Goal: Information Seeking & Learning: Check status

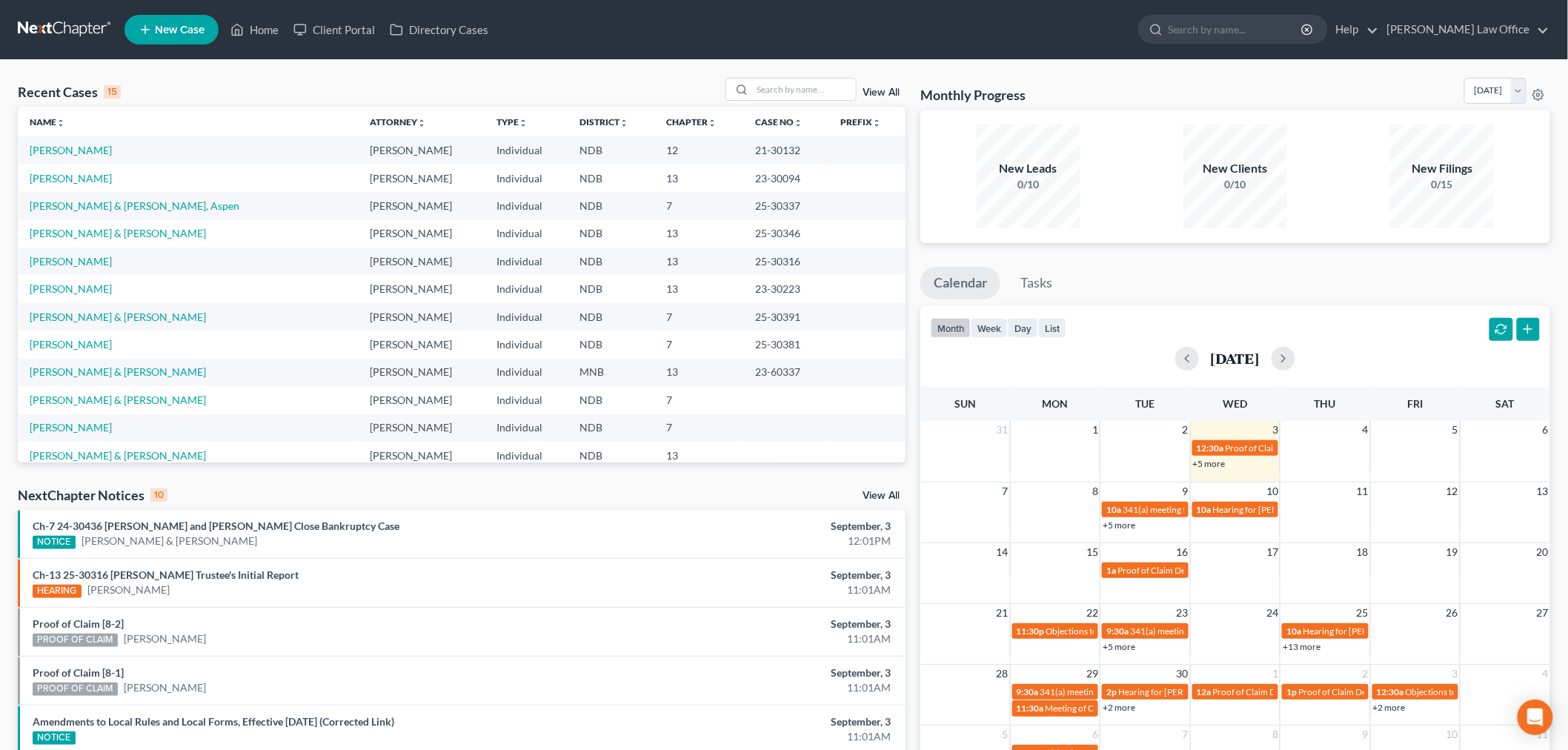
click at [810, 104] on div "Recent Cases 15 View All" at bounding box center [461, 91] width 888 height 29
click at [809, 97] on input "search" at bounding box center [804, 89] width 103 height 22
type input "paulin"
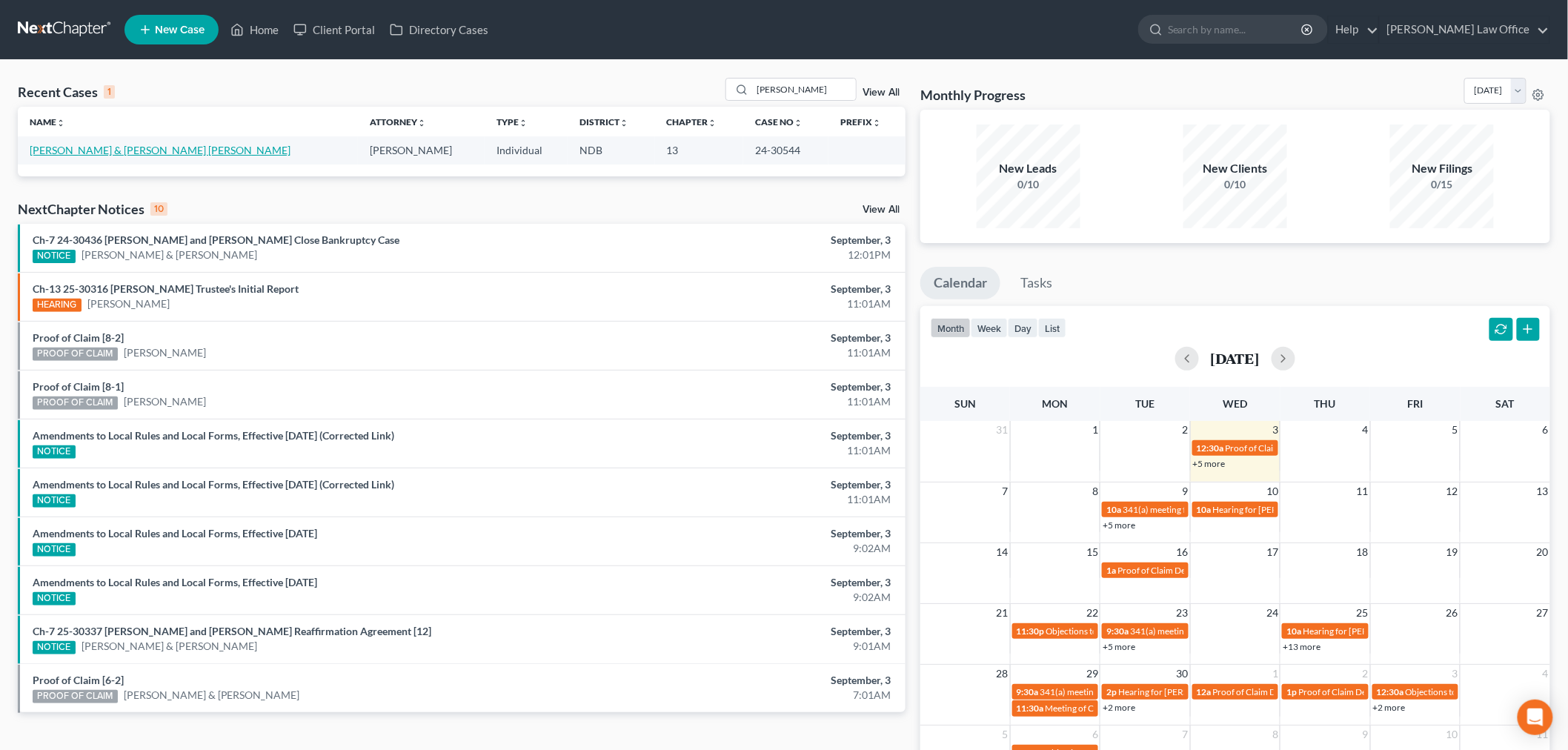
click at [165, 152] on link "[PERSON_NAME] & [PERSON_NAME] [PERSON_NAME]" at bounding box center [160, 150] width 261 height 12
select select "4"
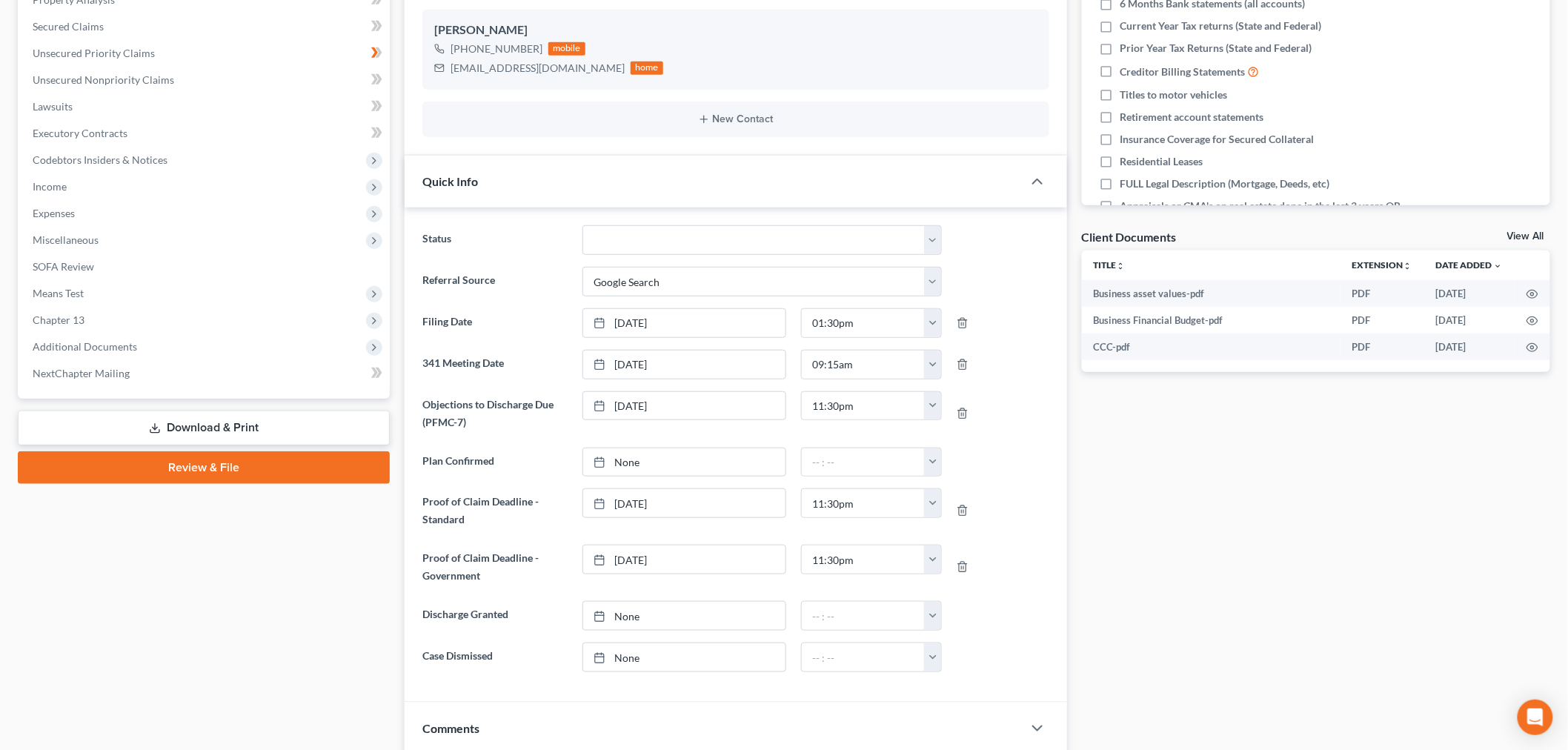
scroll to position [329, 0]
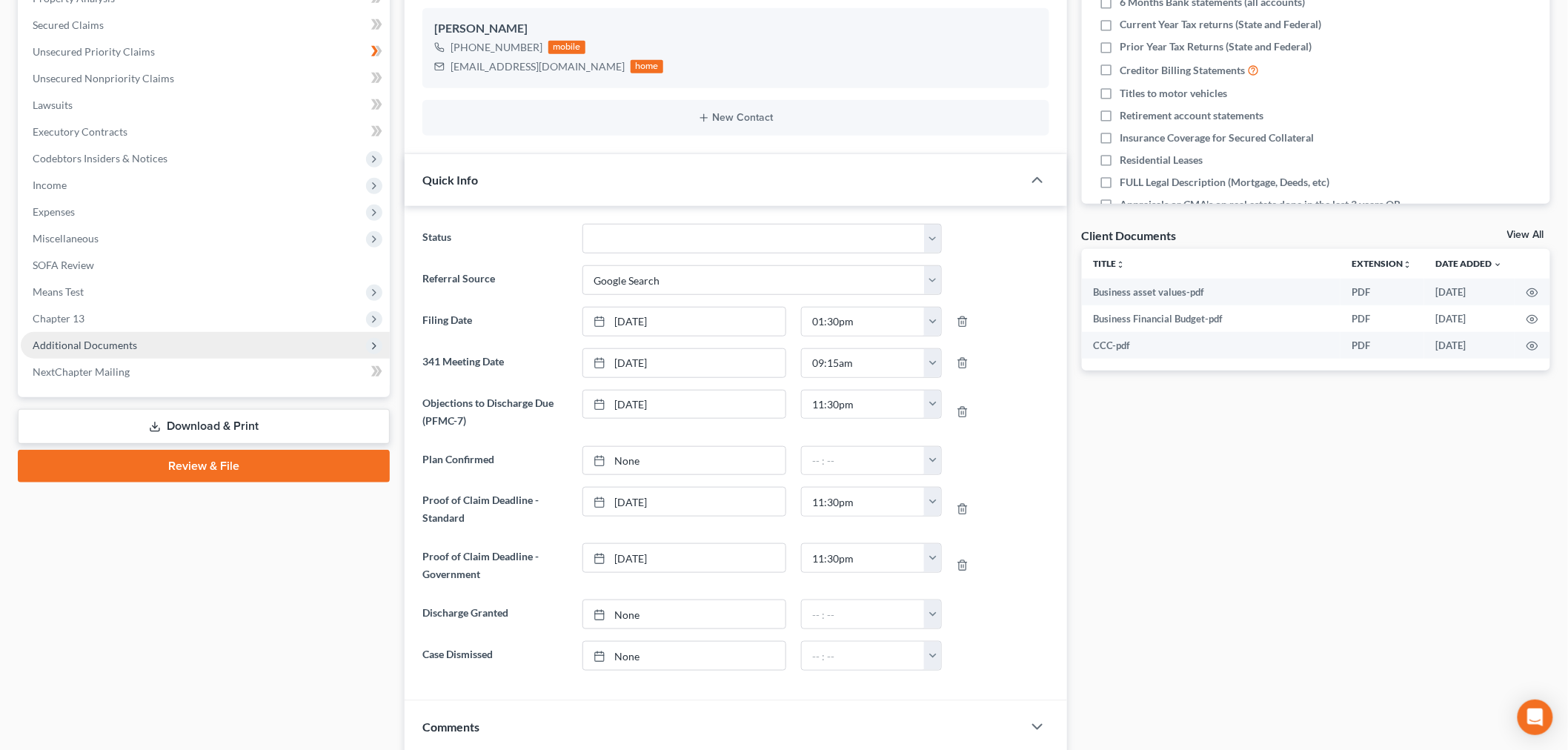
click at [104, 338] on span "Additional Documents" at bounding box center [84, 345] width 104 height 12
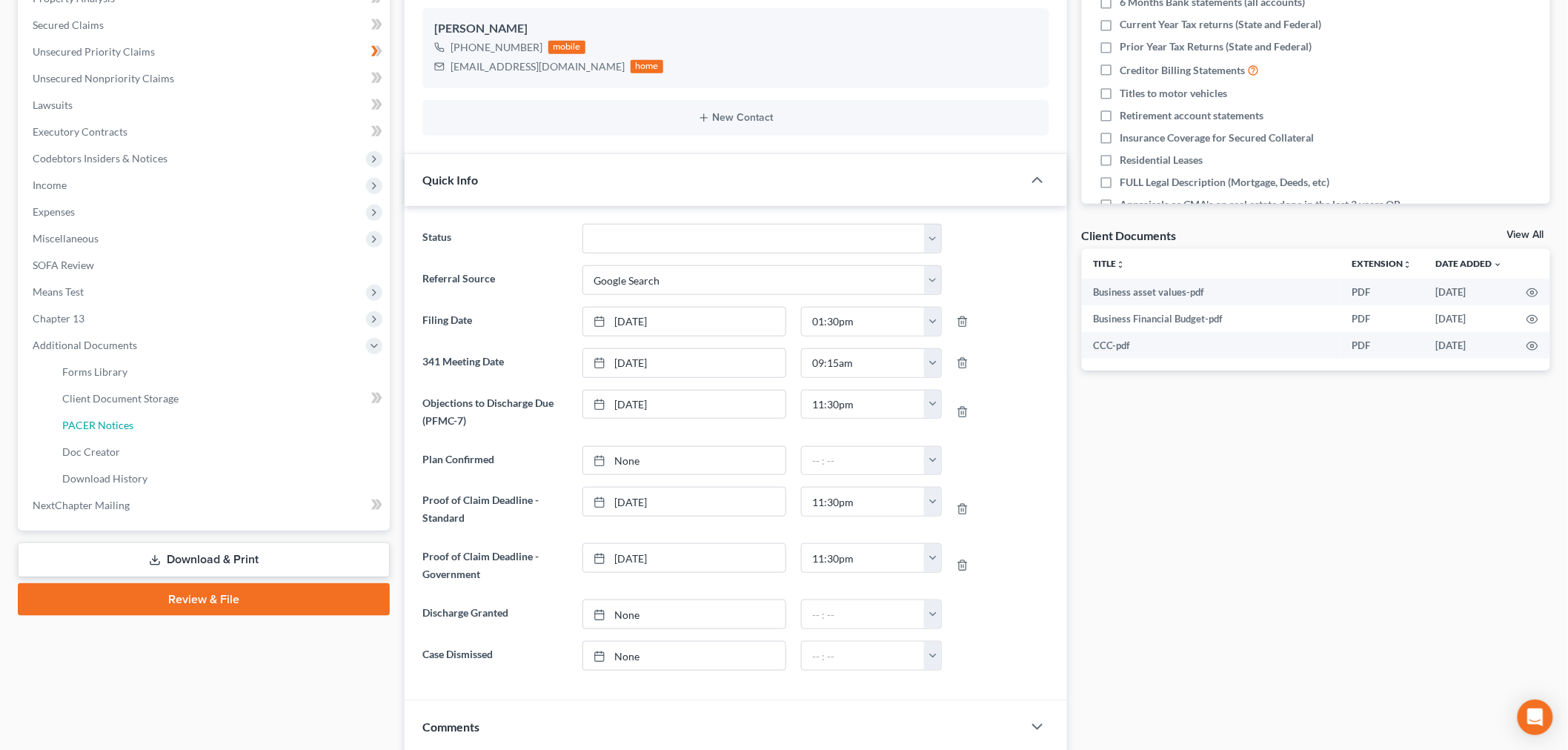
click at [109, 425] on span "PACER Notices" at bounding box center [98, 425] width 71 height 12
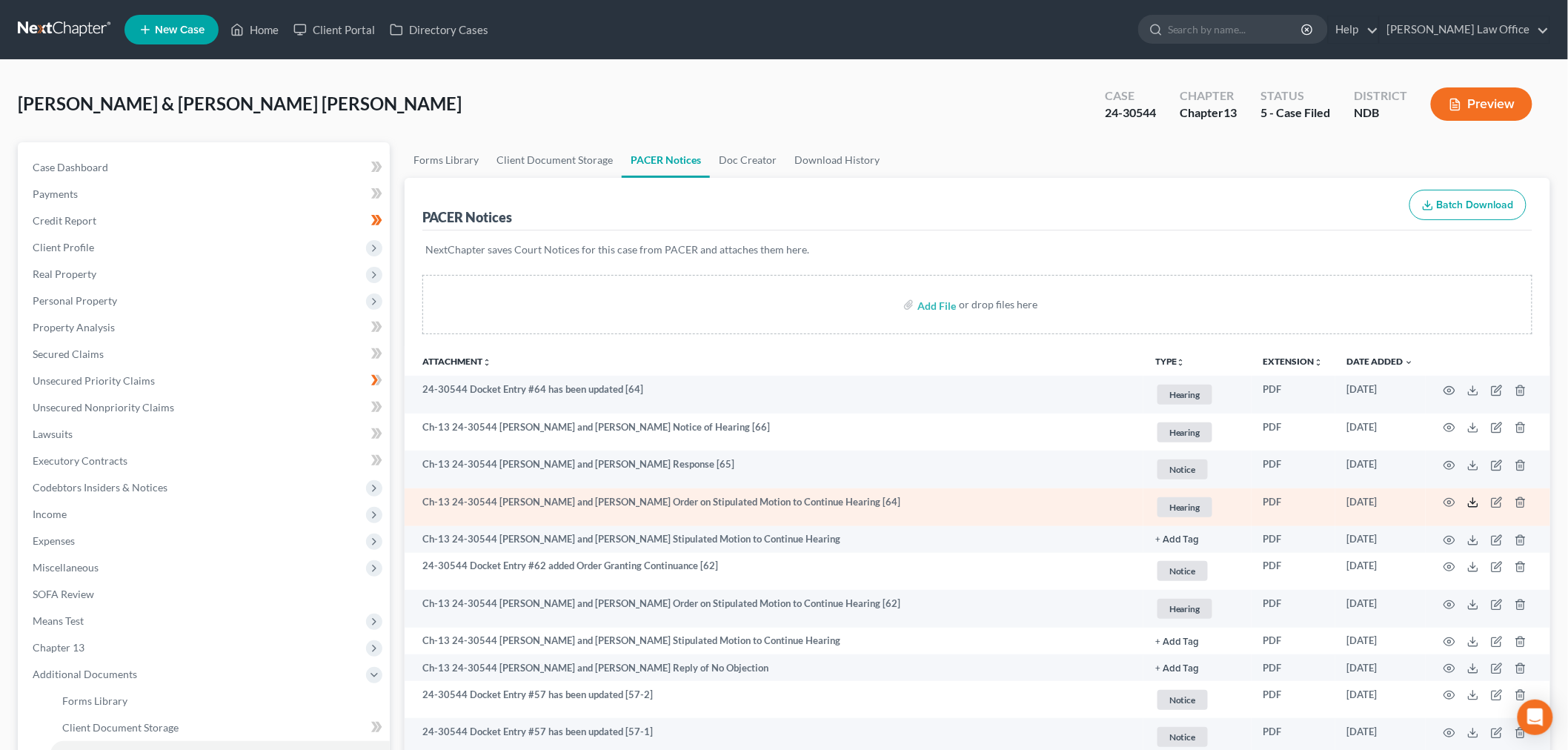
click at [1478, 499] on icon at bounding box center [1473, 503] width 12 height 12
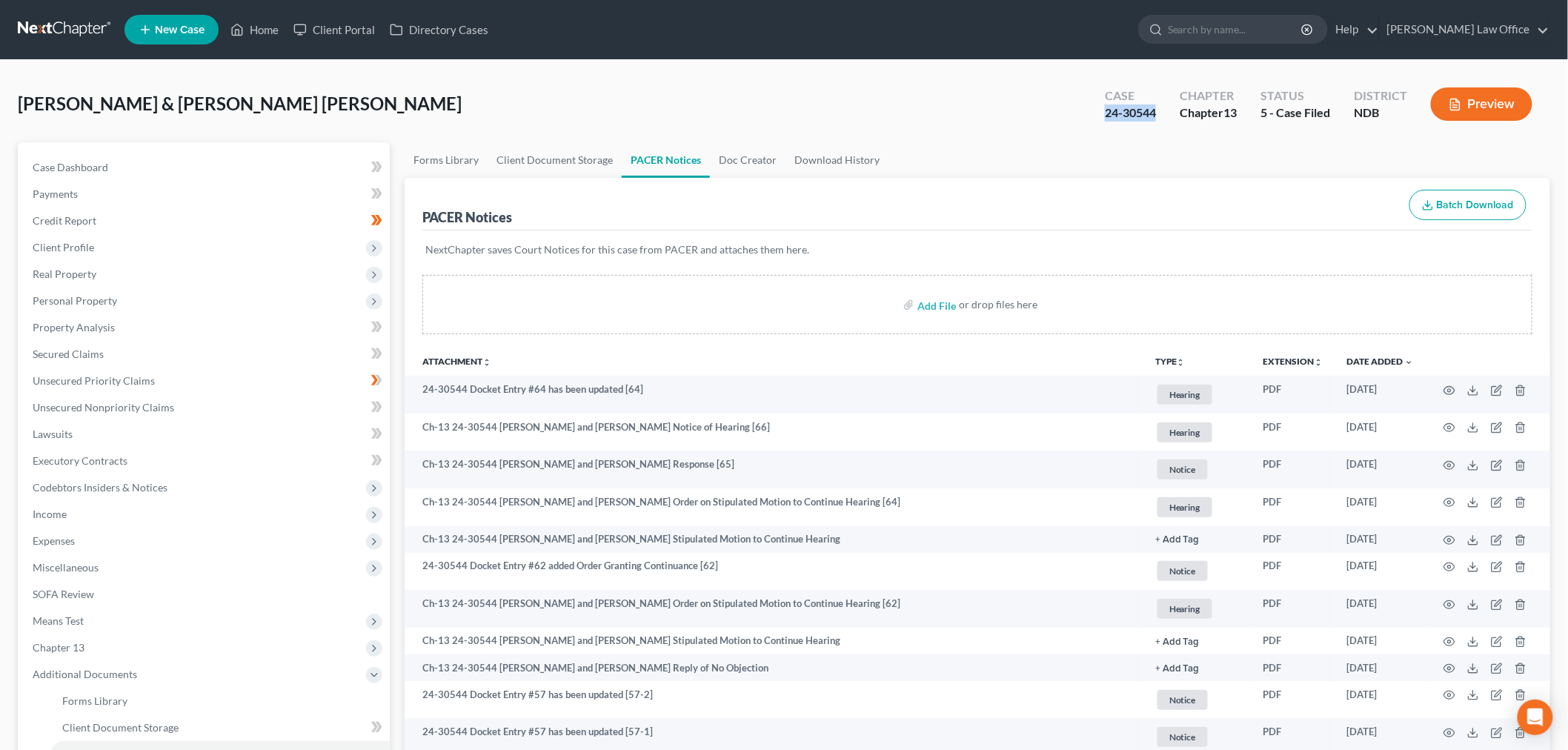
drag, startPoint x: 1155, startPoint y: 115, endPoint x: 1082, endPoint y: 123, distance: 73.4
click at [1082, 123] on div "Paulin, Cherie & Paulin Gordillo, Rafael Upgraded Case 24-30544 Chapter Chapter…" at bounding box center [784, 110] width 1532 height 64
copy div "24-30544"
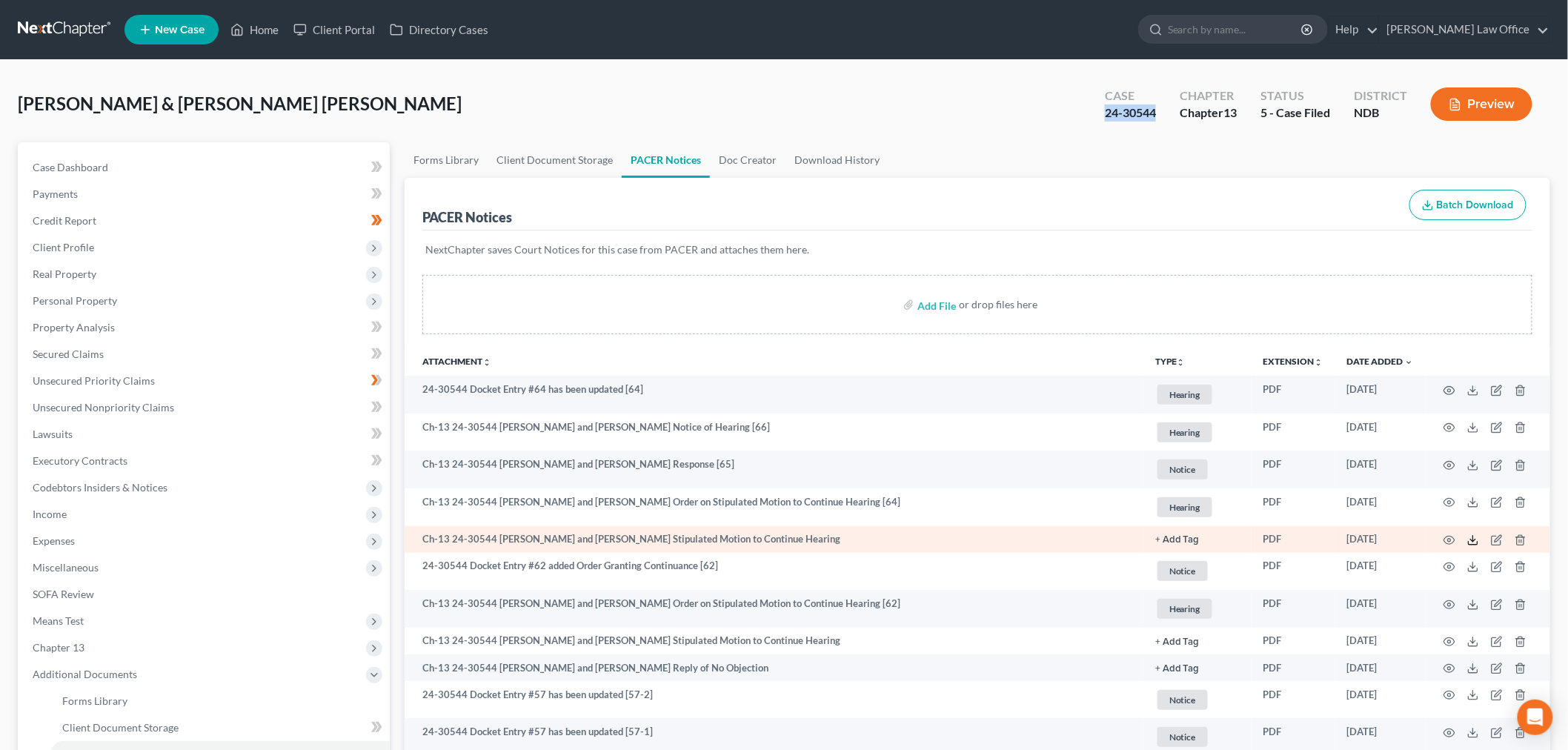
click at [1476, 539] on polyline at bounding box center [1474, 540] width 5 height 3
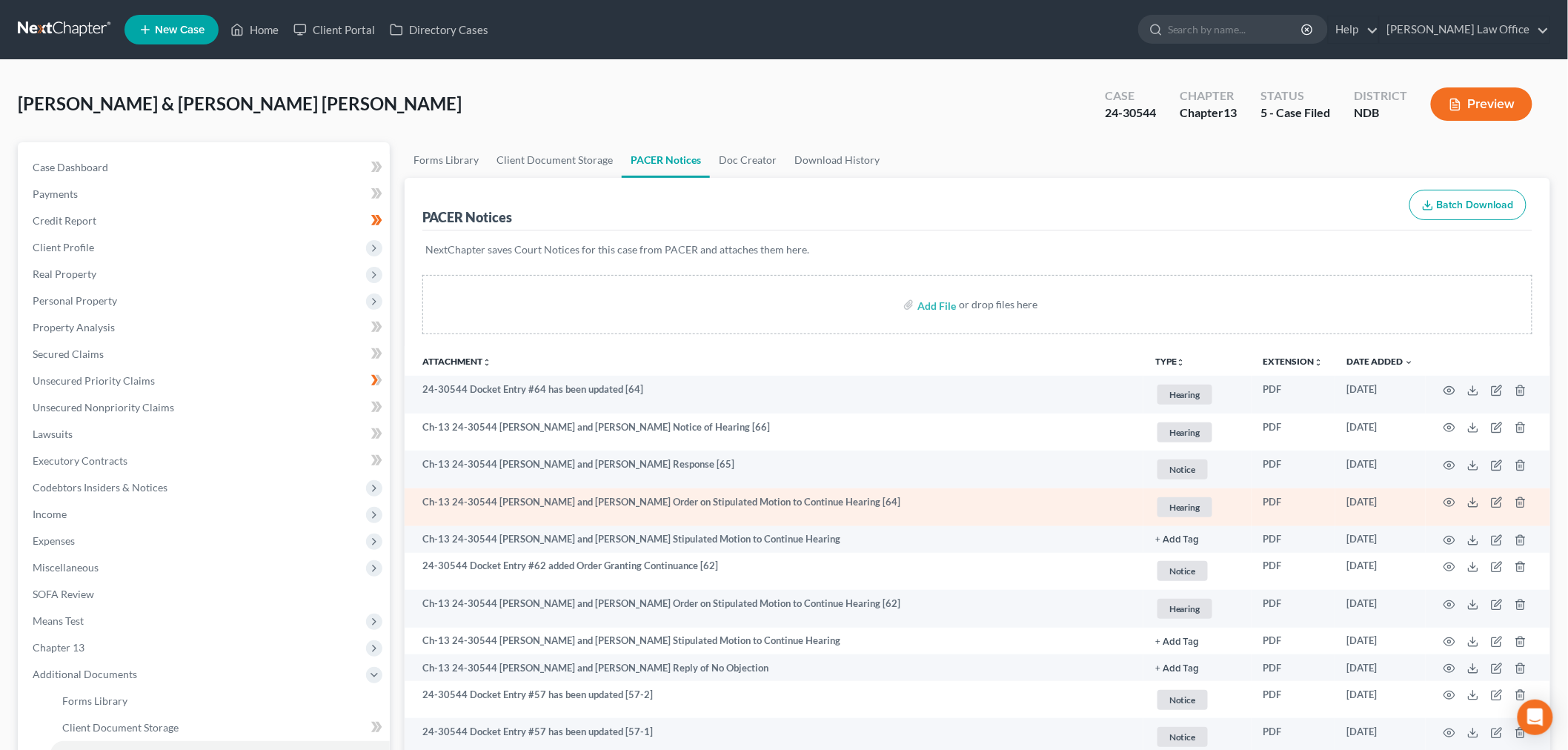
click at [1466, 495] on td at bounding box center [1488, 507] width 124 height 37
click at [1475, 499] on icon at bounding box center [1473, 503] width 12 height 12
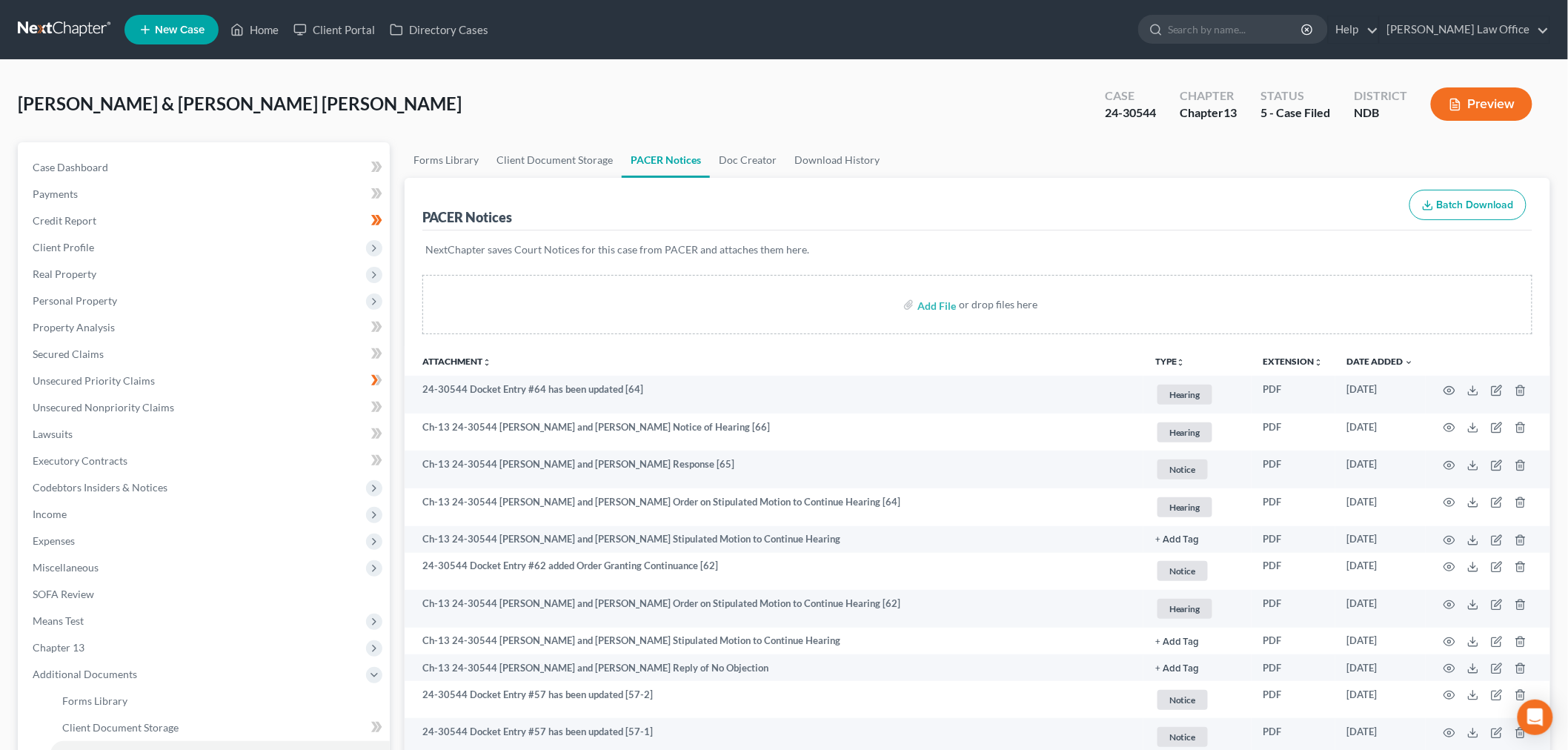
click at [46, 19] on link at bounding box center [64, 30] width 95 height 27
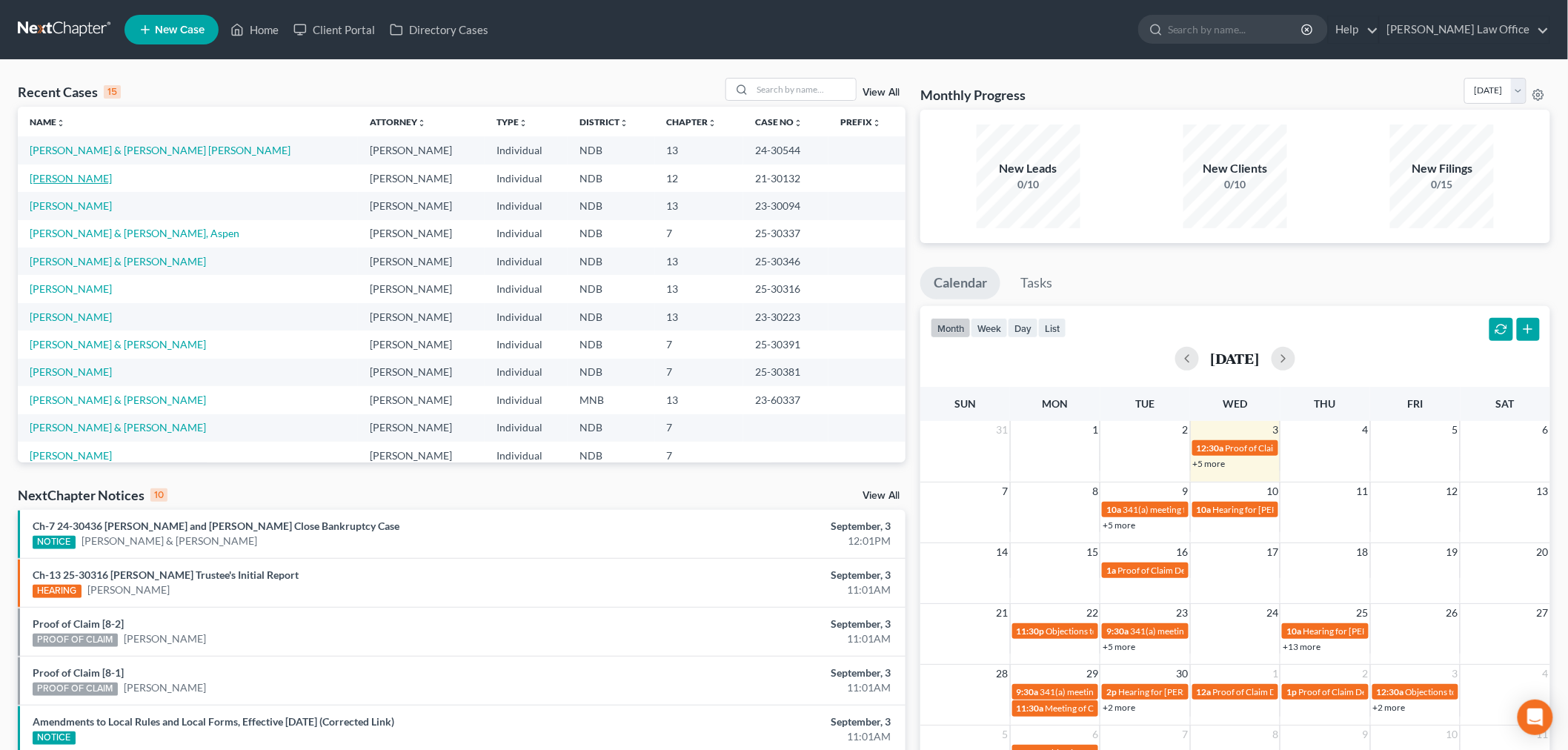
click at [71, 176] on link "[PERSON_NAME]" at bounding box center [70, 178] width 83 height 12
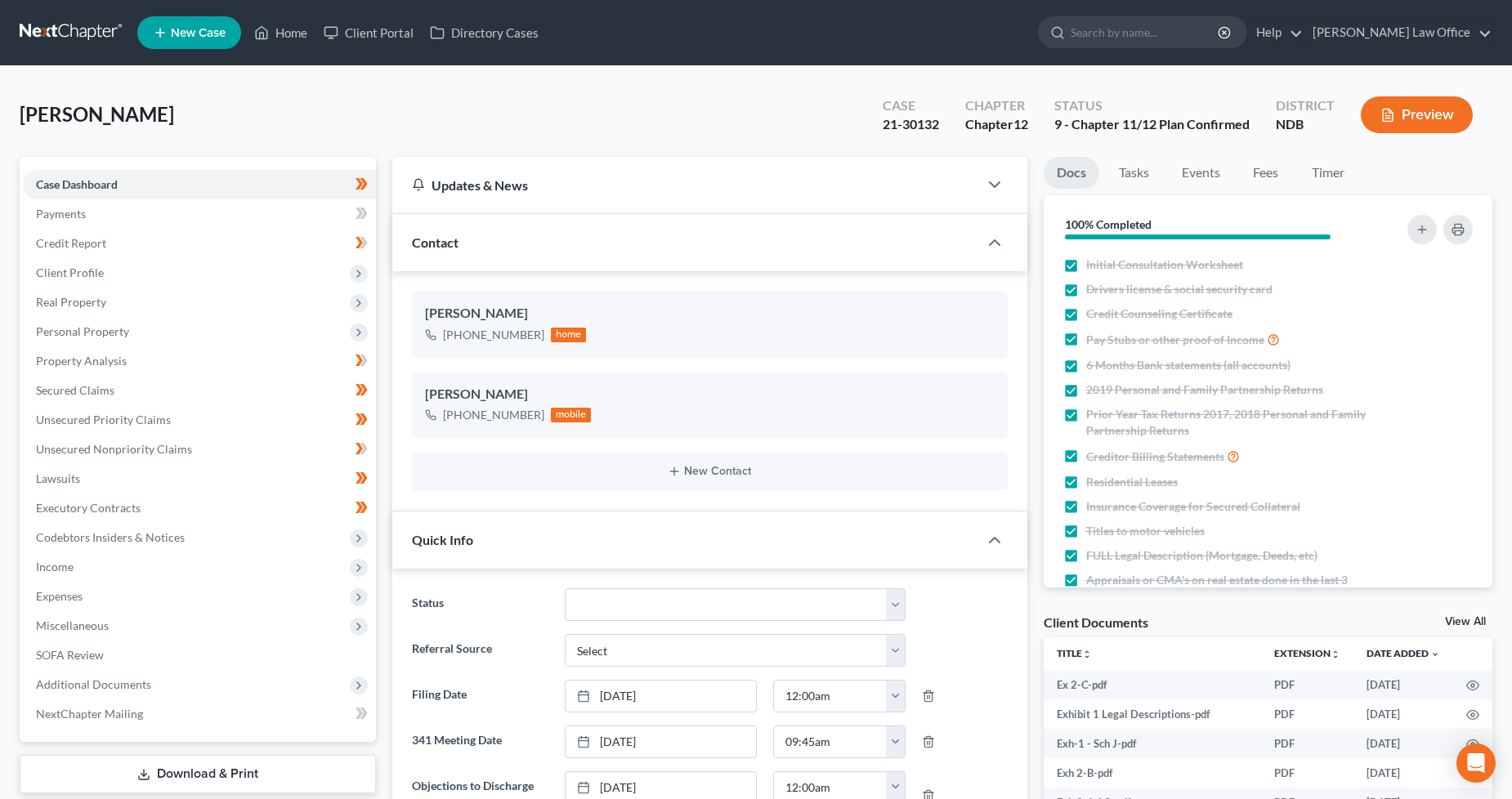
scroll to position [533, 0]
click at [152, 687] on span "Additional Documents" at bounding box center [199, 685] width 353 height 30
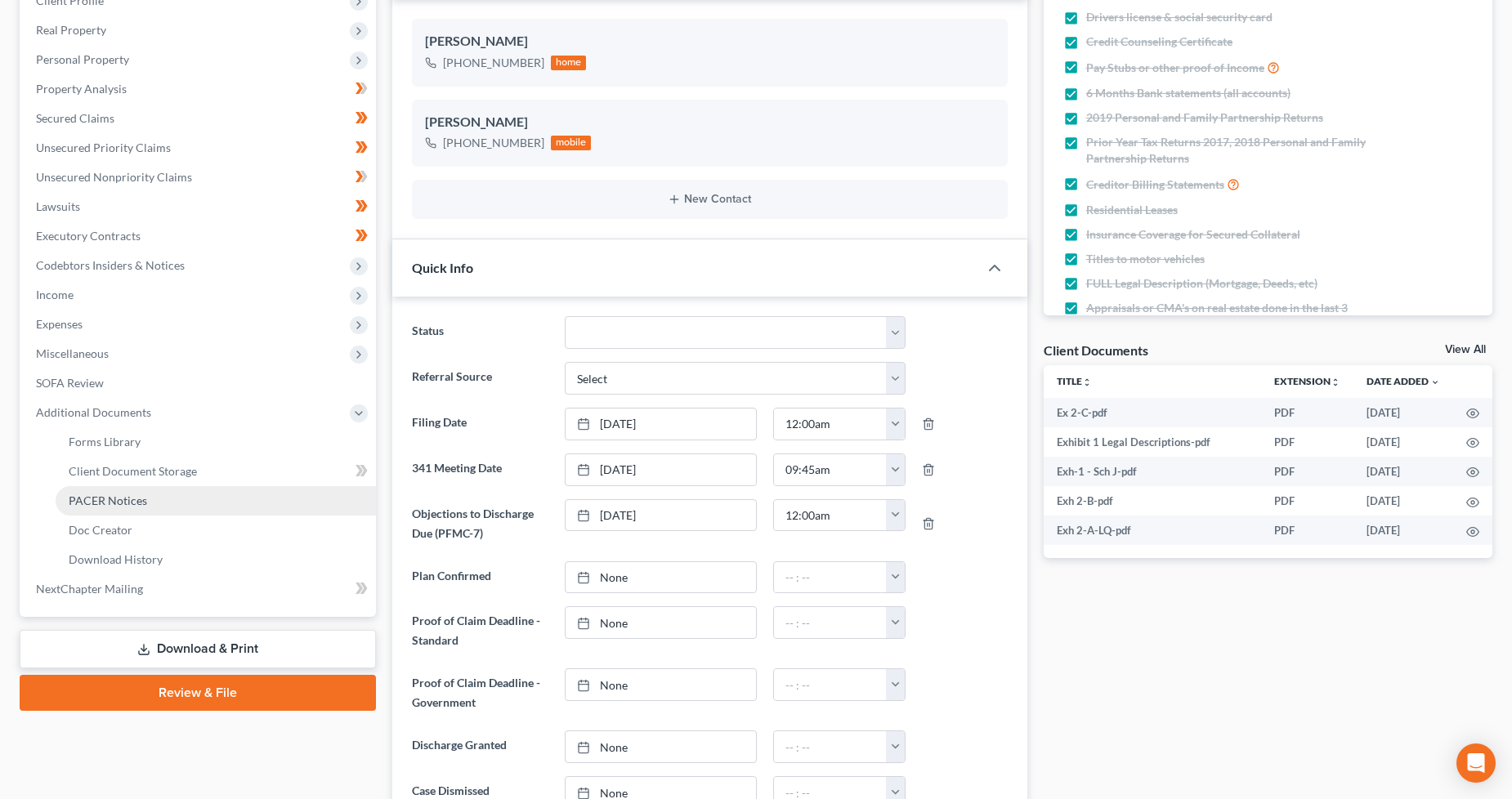
click at [119, 501] on span "PACER Notices" at bounding box center [108, 501] width 79 height 13
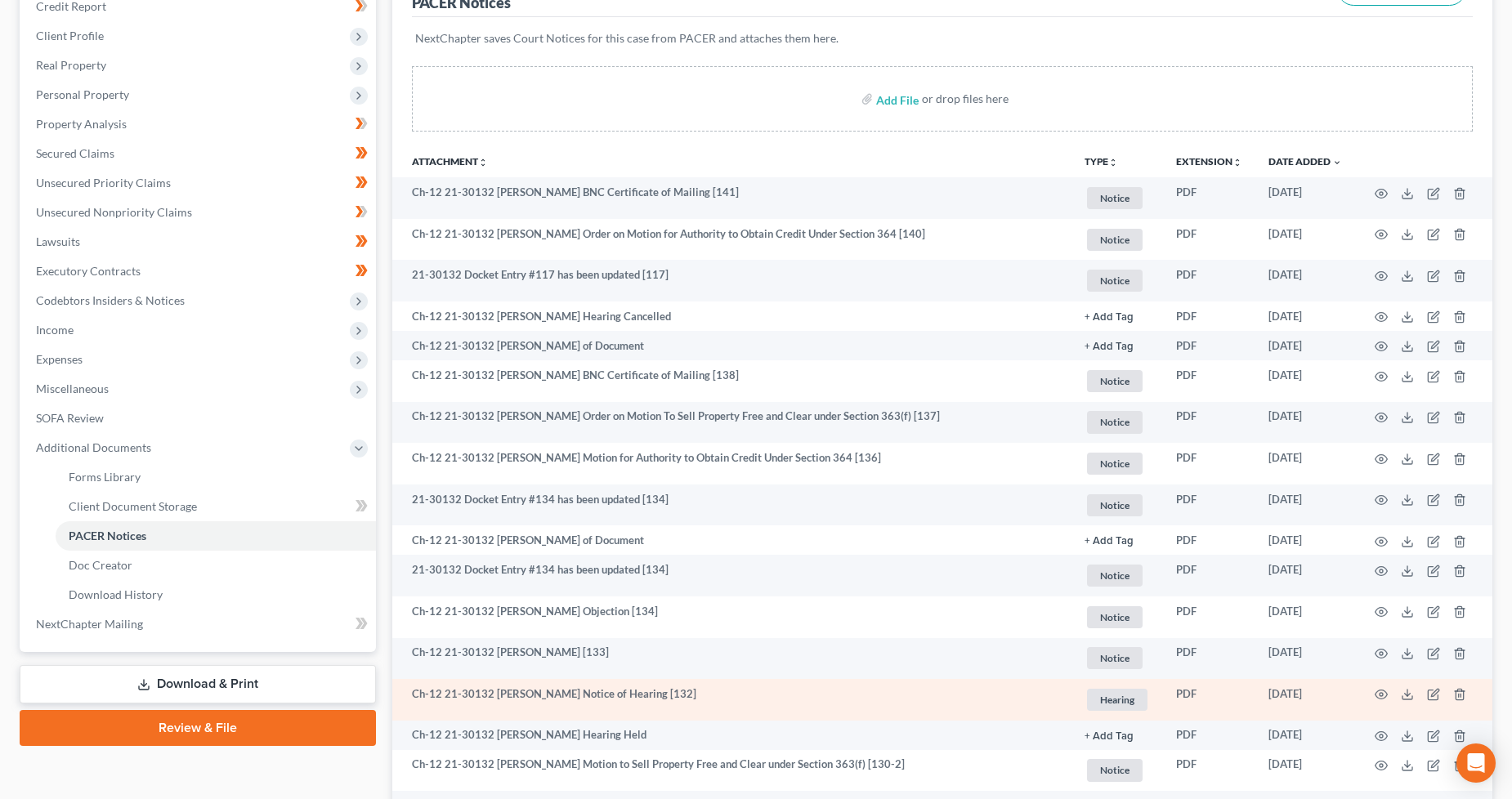
scroll to position [363, 0]
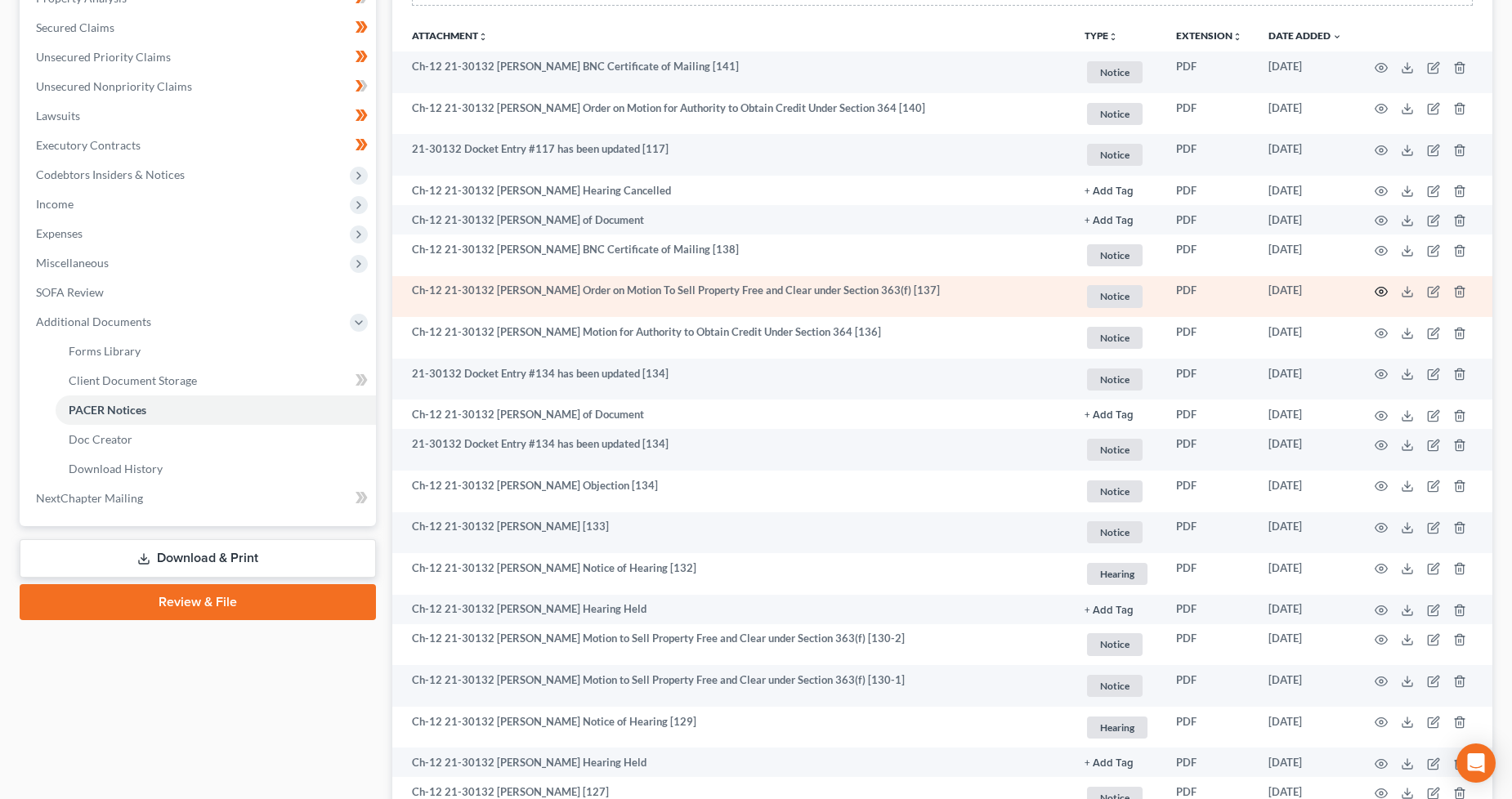
click at [1378, 294] on icon "button" at bounding box center [1381, 292] width 13 height 13
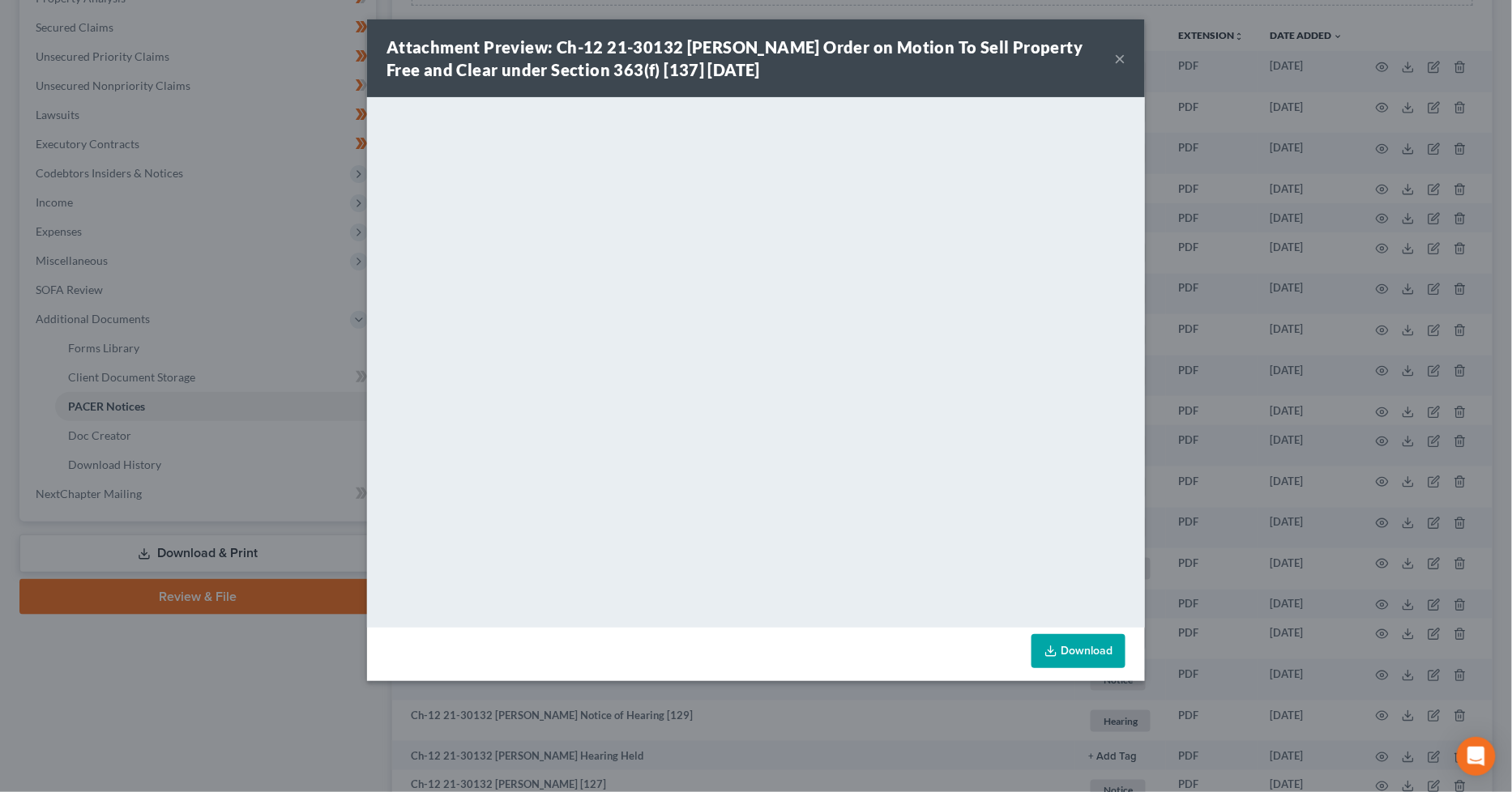
click at [1122, 53] on button "×" at bounding box center [1120, 58] width 11 height 19
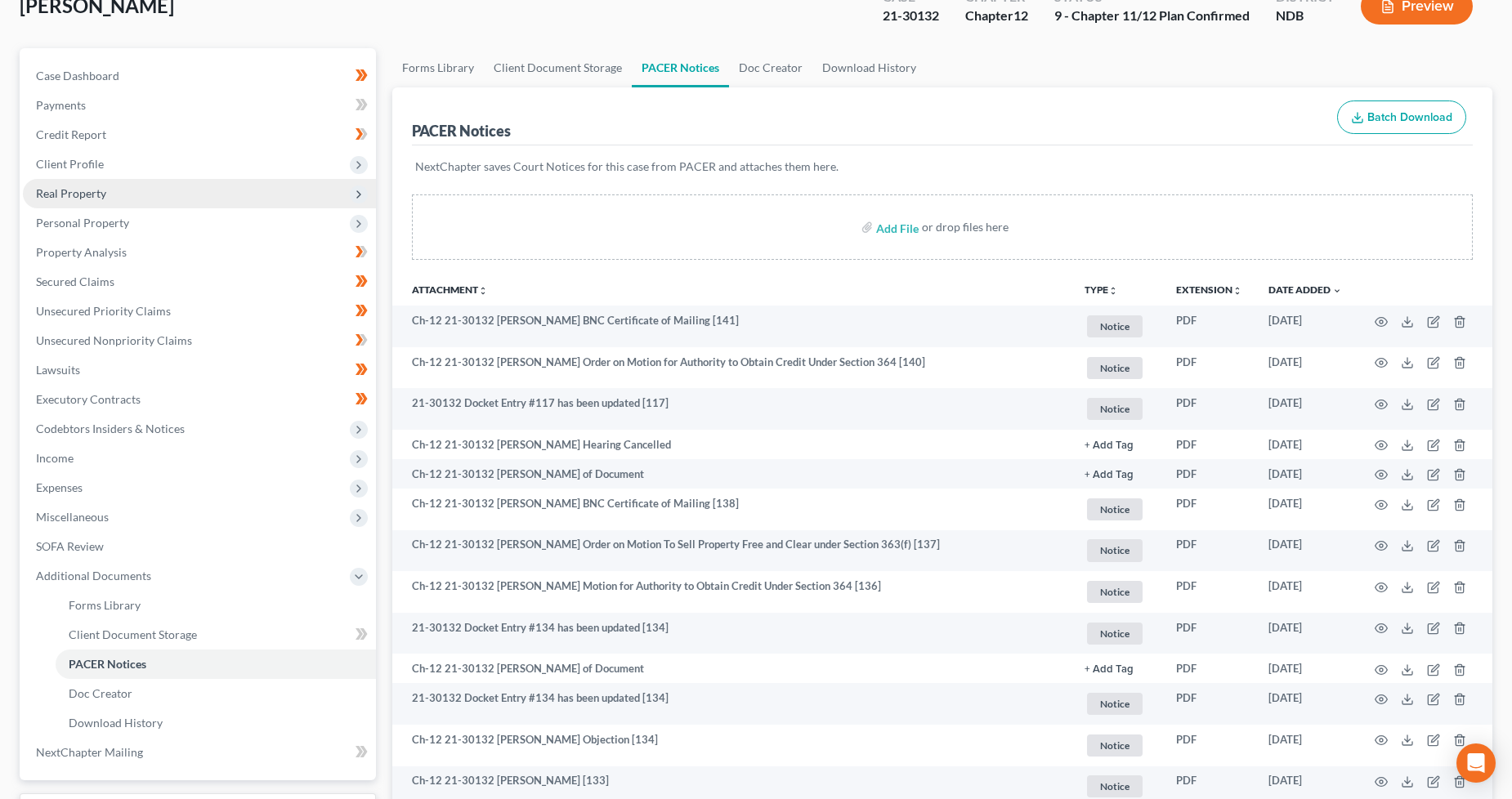
scroll to position [0, 0]
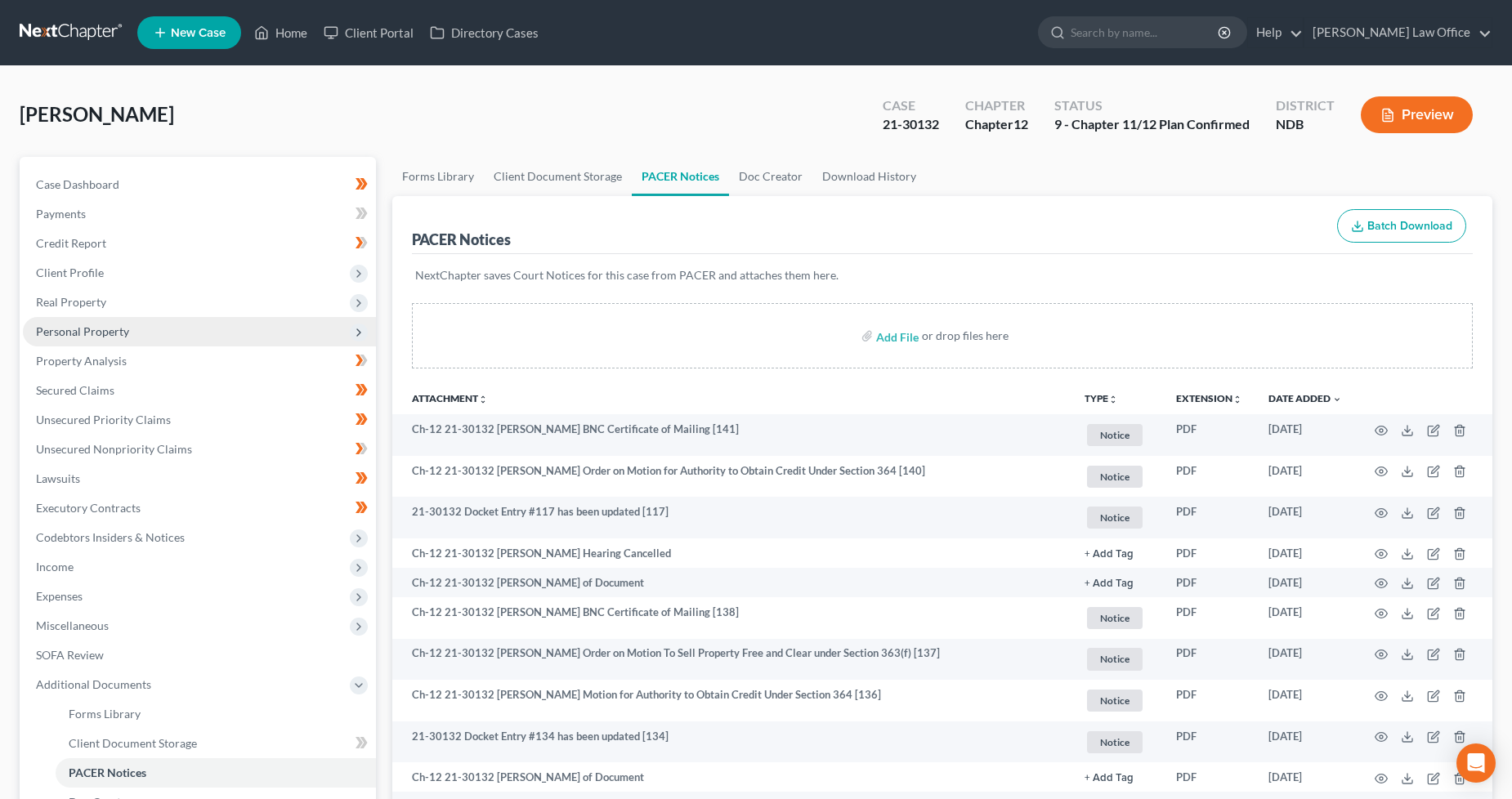
click at [125, 340] on span "Personal Property" at bounding box center [199, 332] width 353 height 30
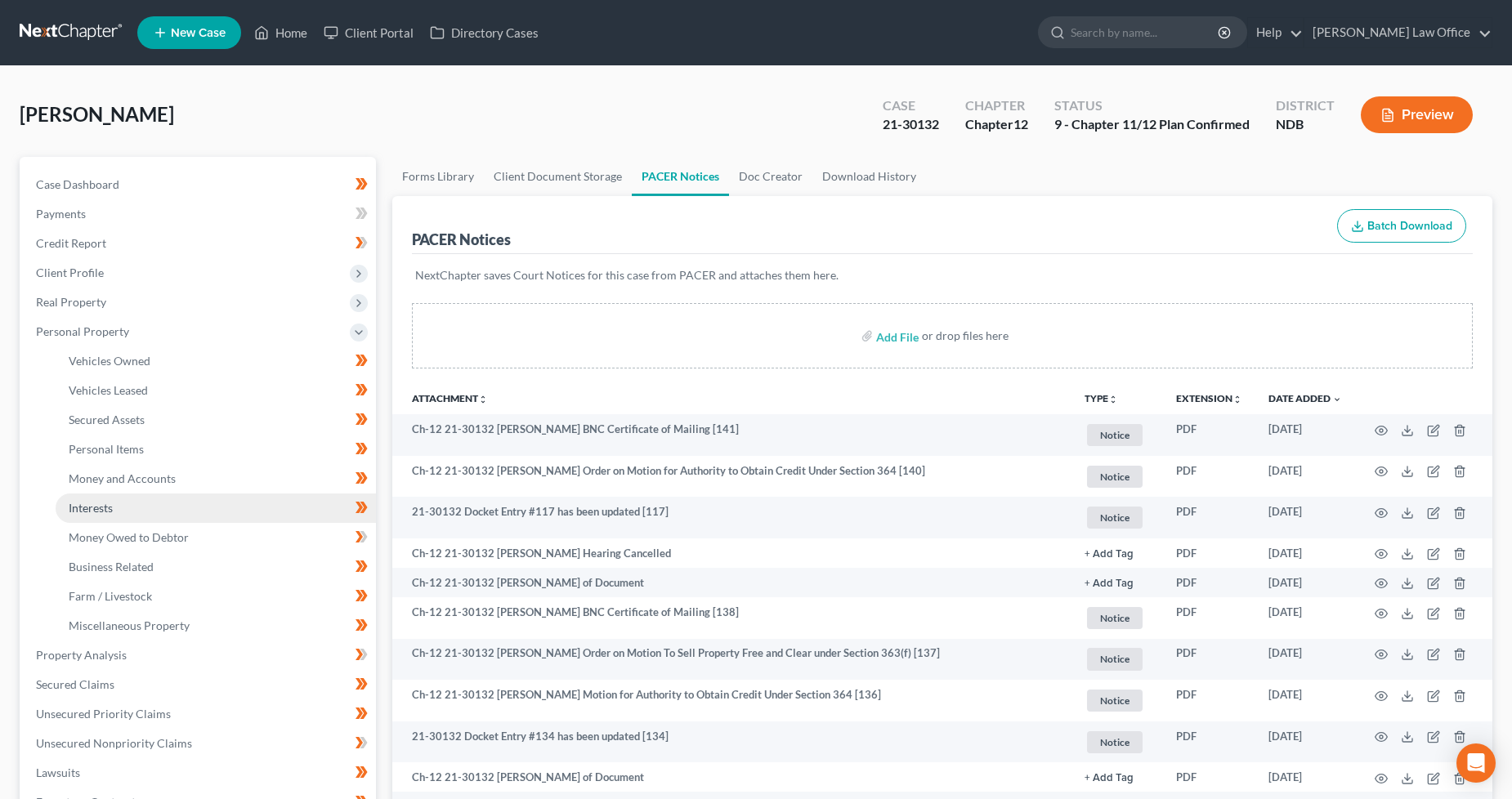
click at [98, 505] on span "Interests" at bounding box center [91, 507] width 44 height 13
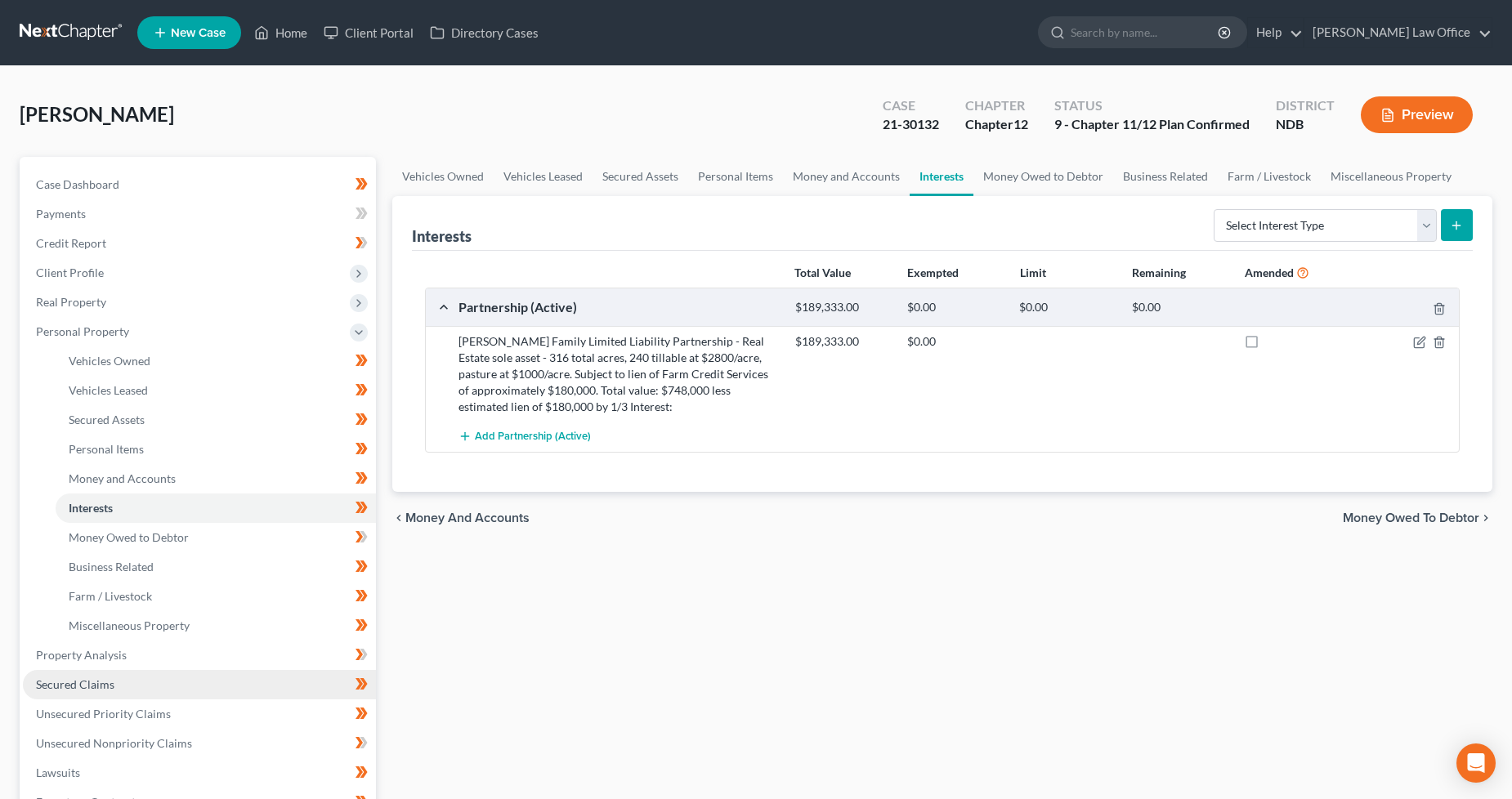
click at [115, 683] on link "Secured Claims" at bounding box center [199, 685] width 353 height 30
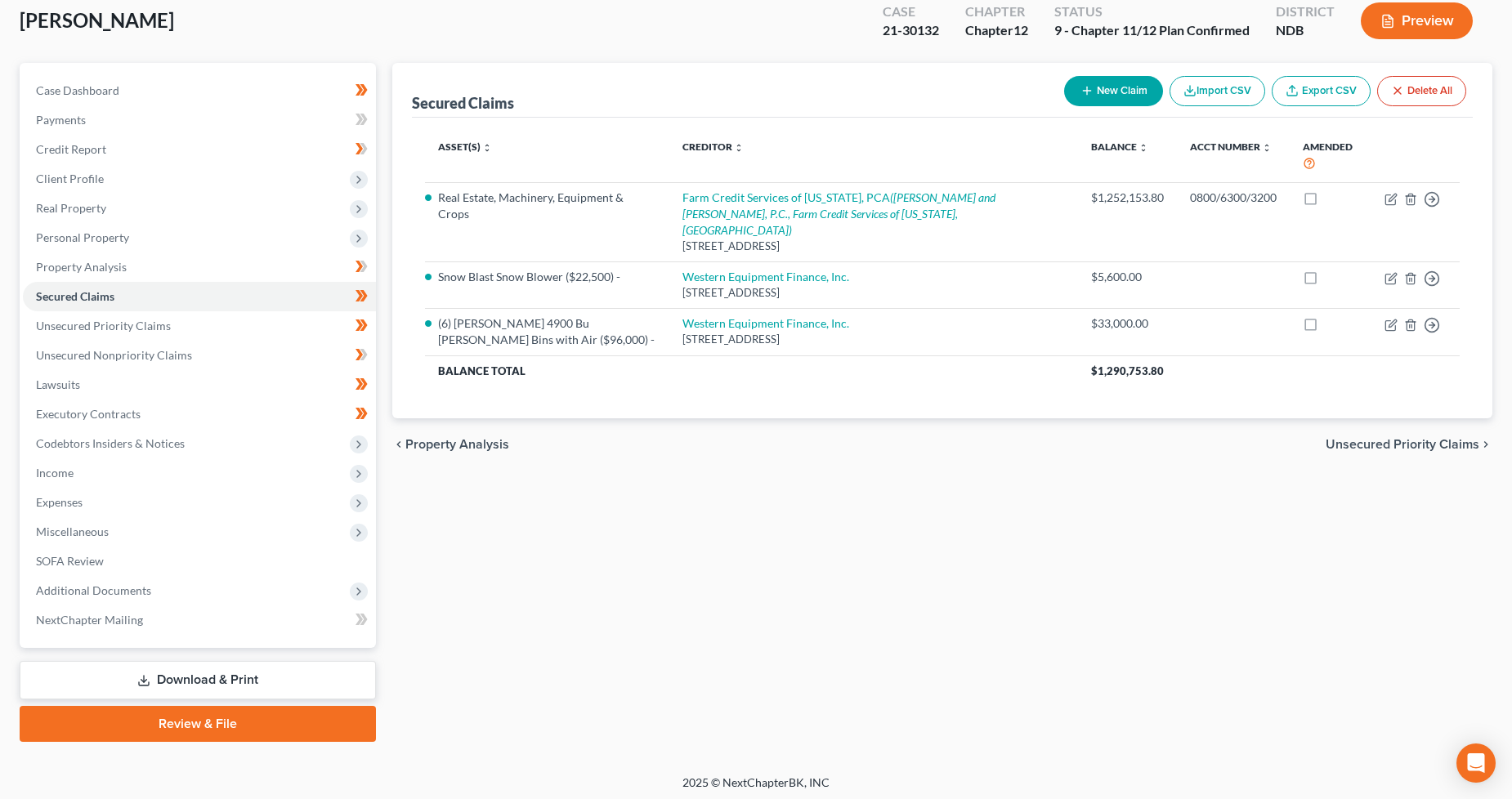
scroll to position [96, 0]
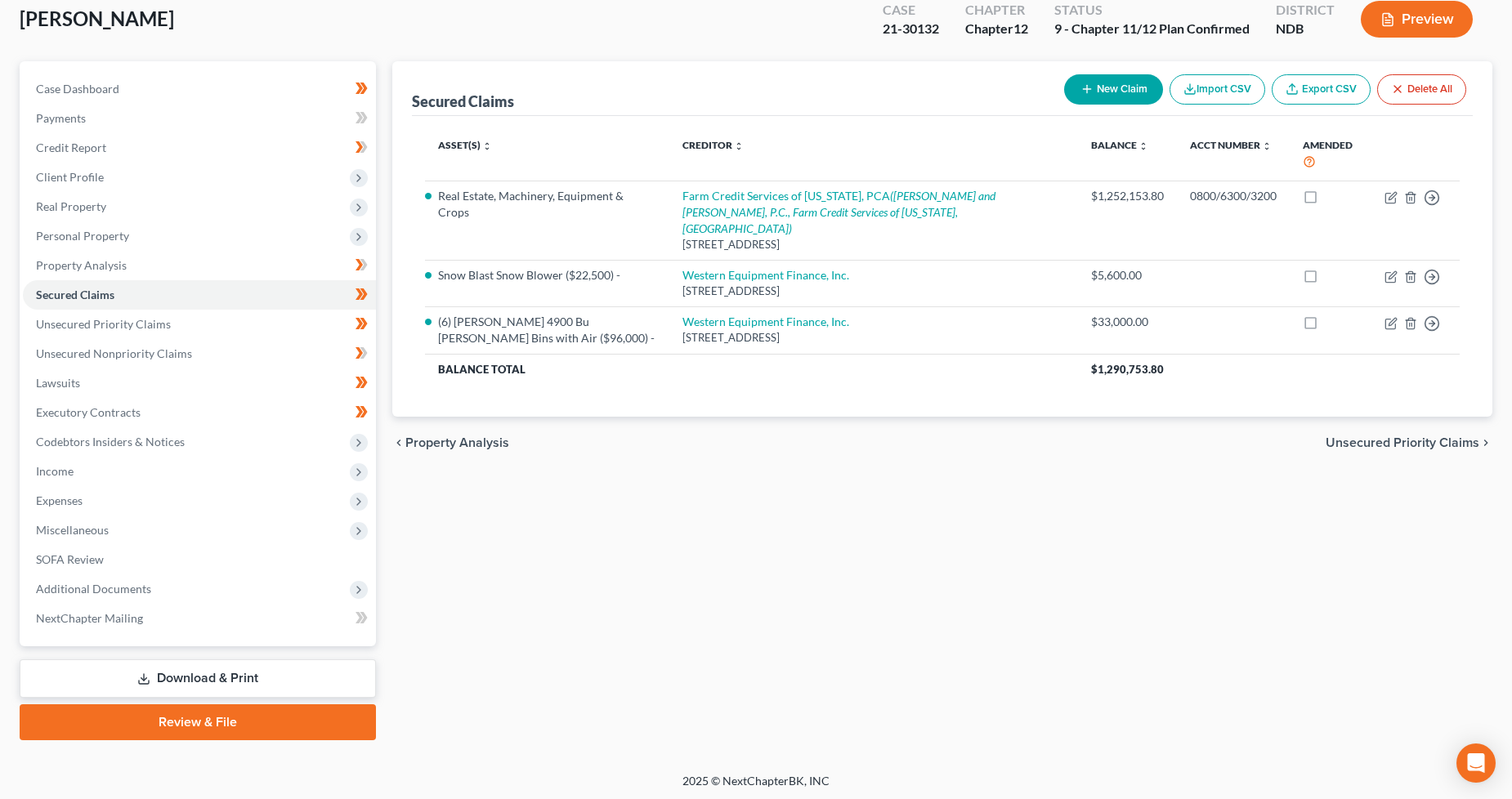
drag, startPoint x: 108, startPoint y: 594, endPoint x: 58, endPoint y: 618, distance: 55.5
click at [108, 594] on span "Additional Documents" at bounding box center [199, 589] width 353 height 30
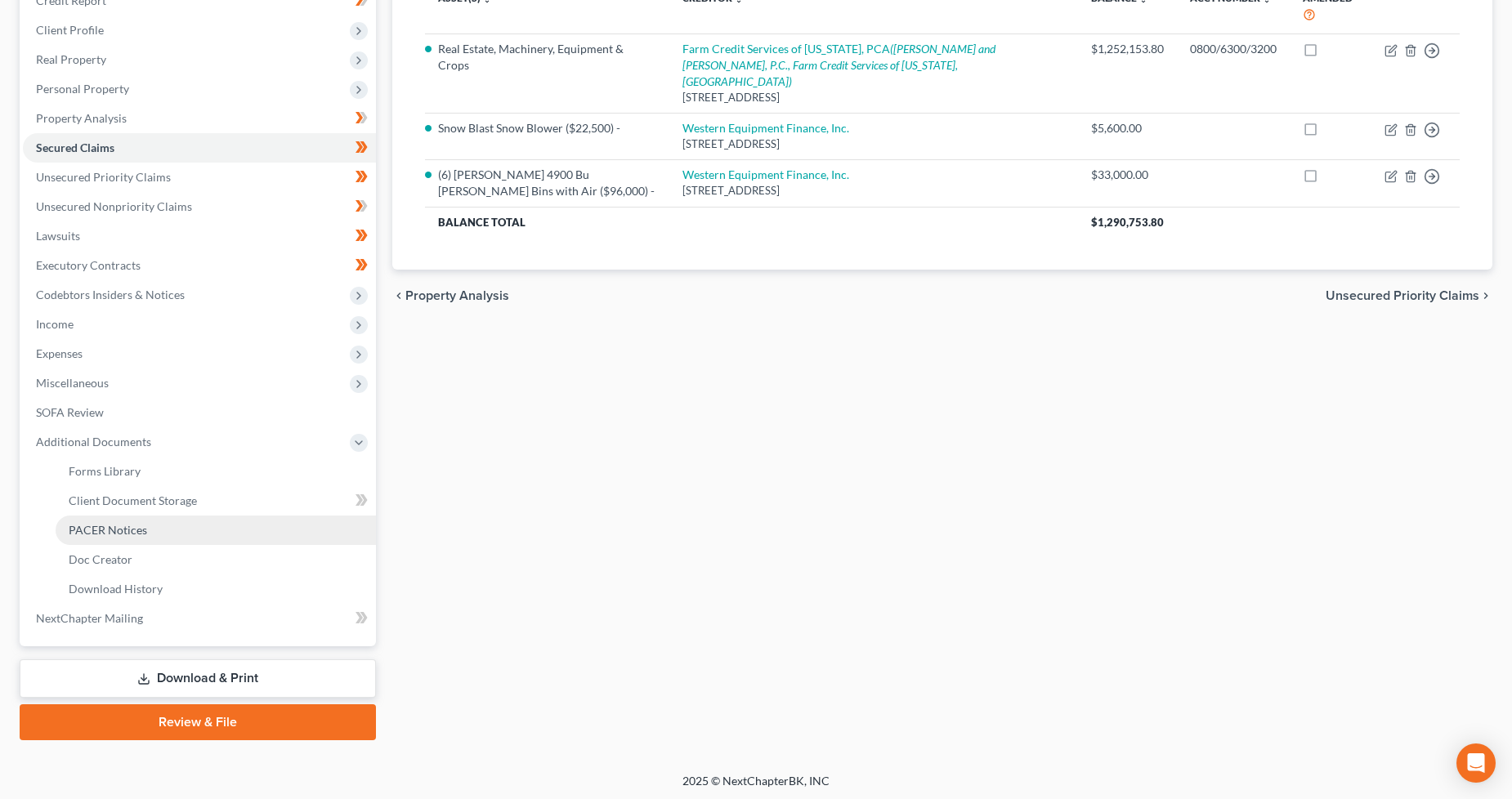
click at [116, 525] on span "PACER Notices" at bounding box center [108, 529] width 79 height 13
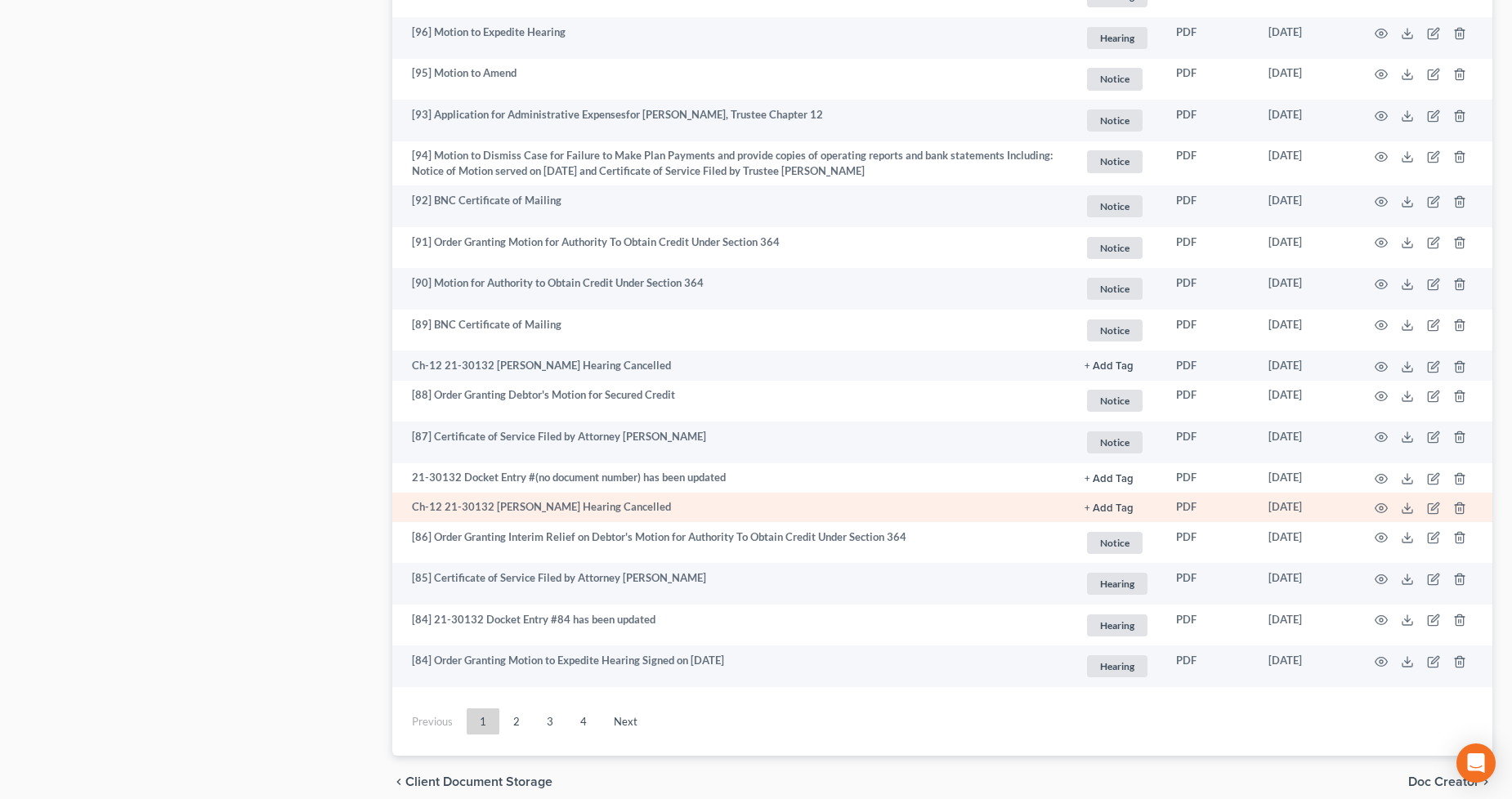
scroll to position [2634, 0]
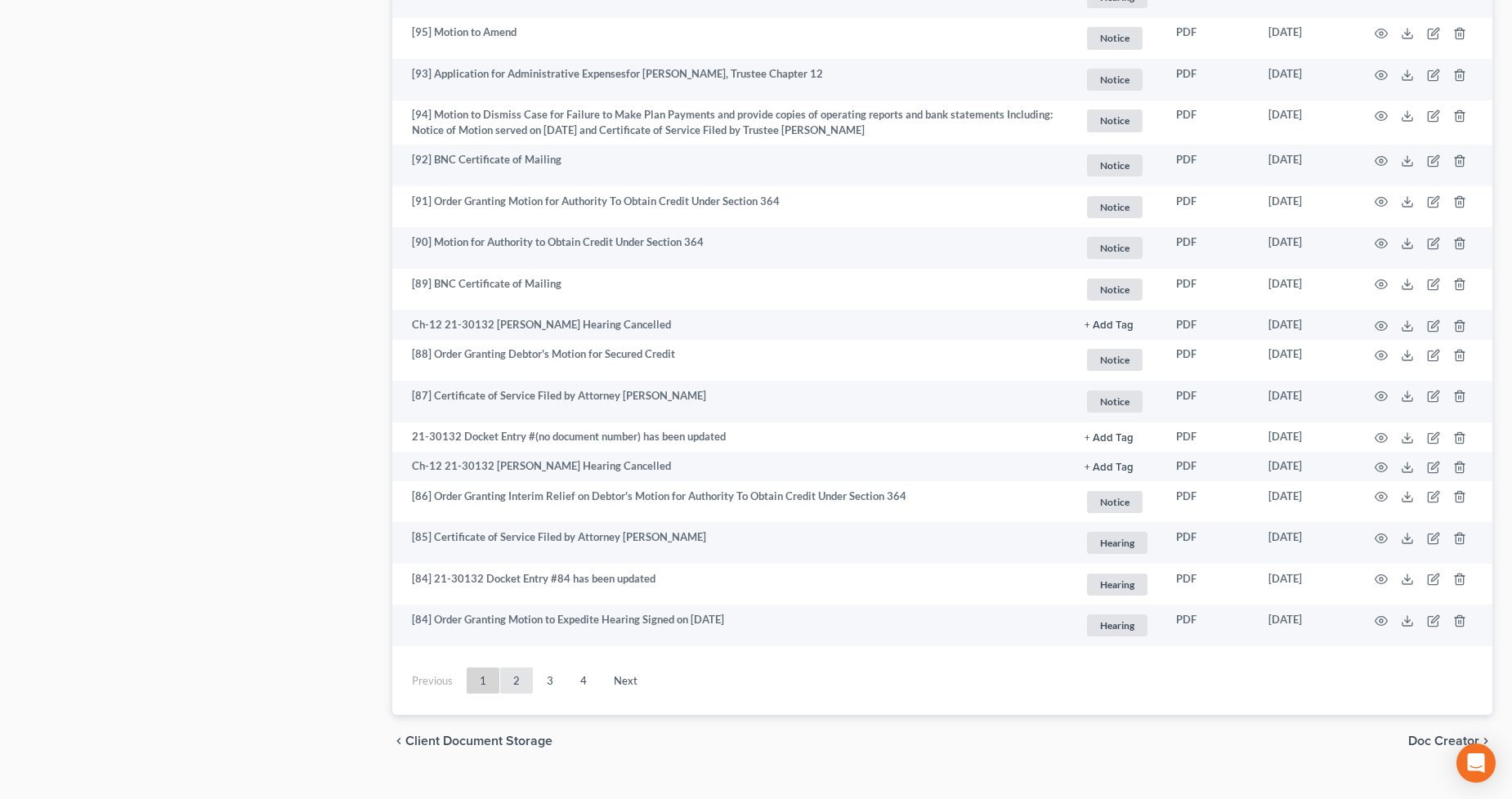
click at [509, 693] on link "2" at bounding box center [517, 680] width 33 height 26
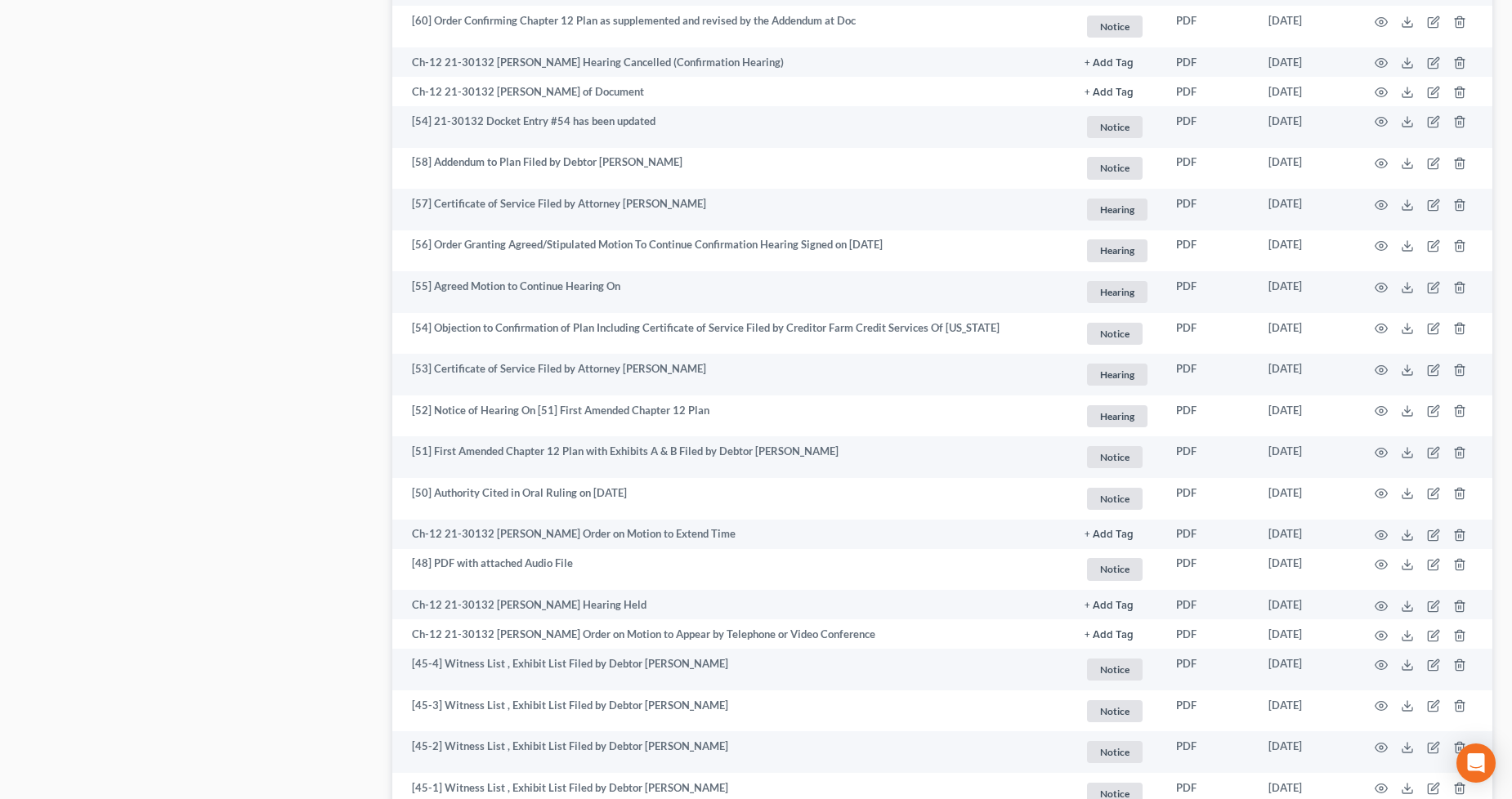
scroll to position [1907, 0]
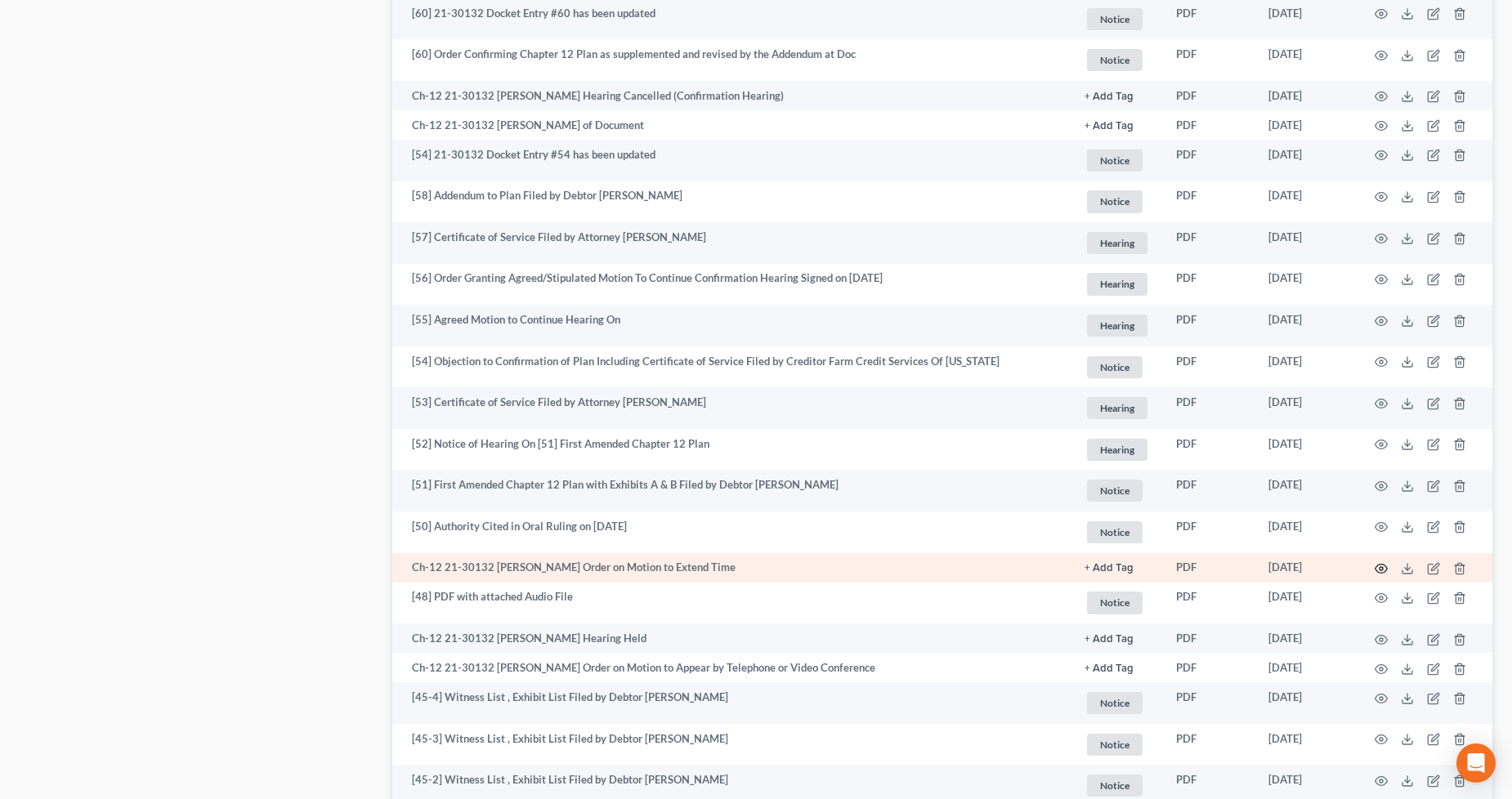
click at [1377, 576] on icon "button" at bounding box center [1381, 569] width 13 height 13
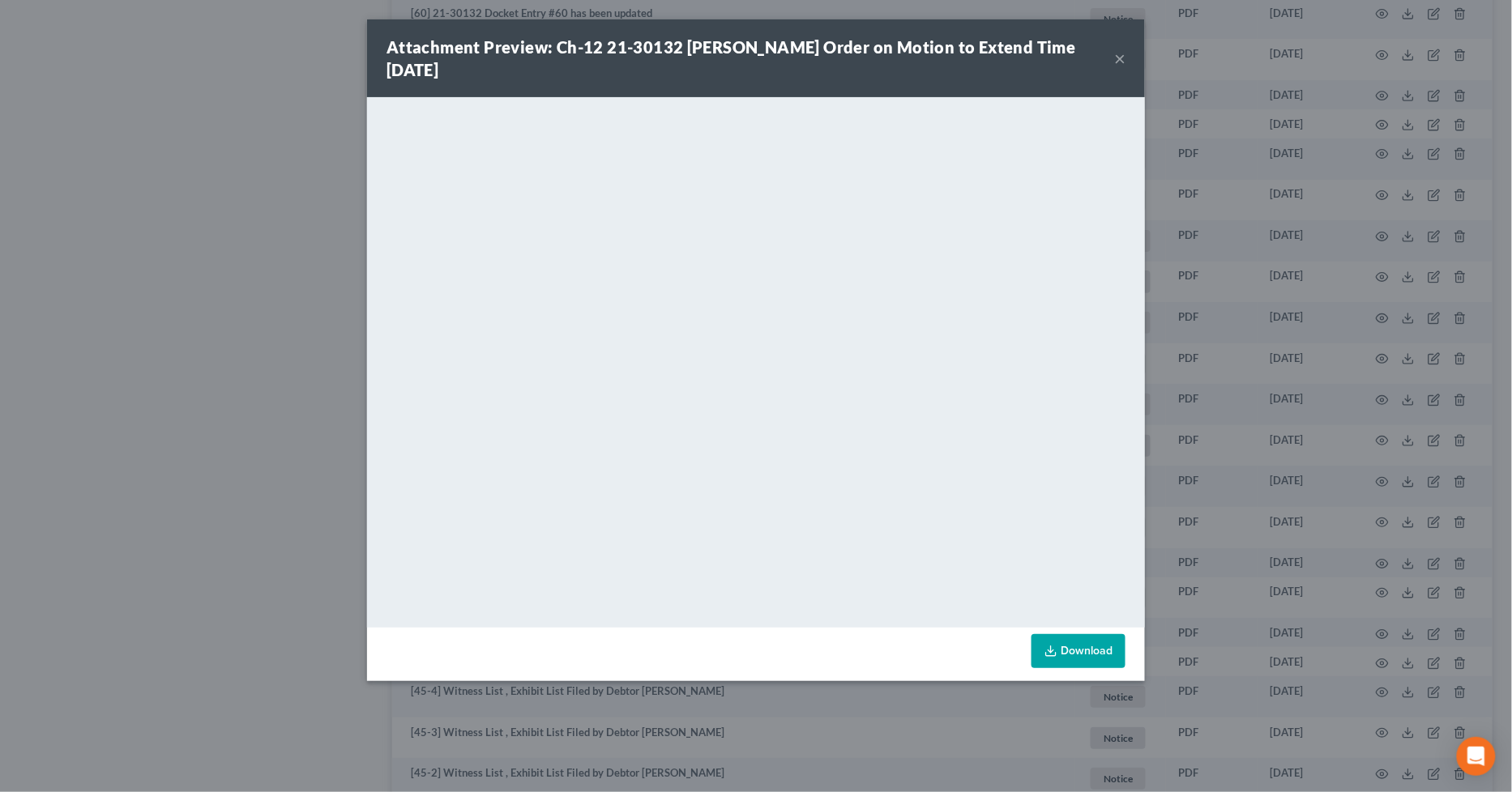
click at [1122, 53] on button "×" at bounding box center [1120, 58] width 11 height 19
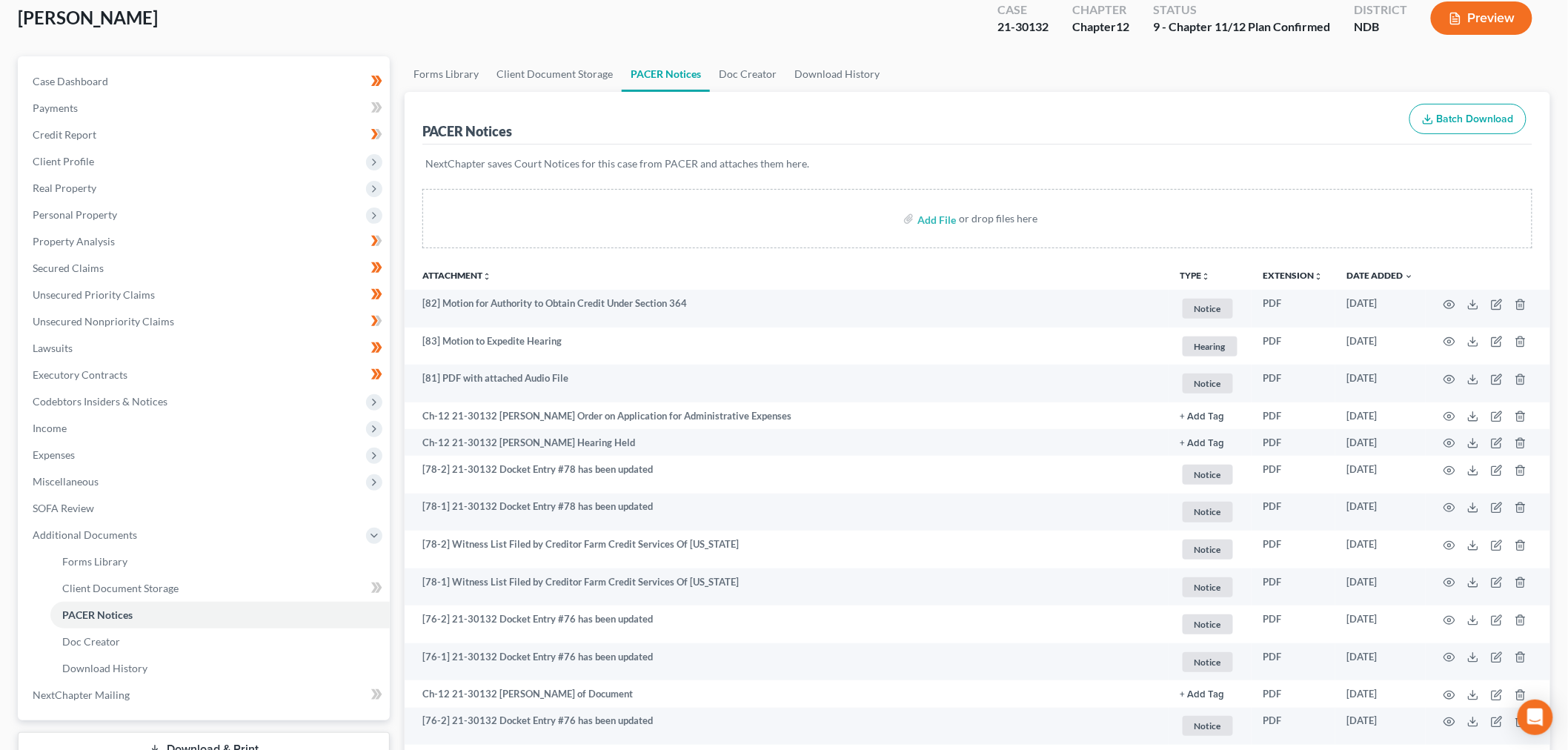
scroll to position [0, 0]
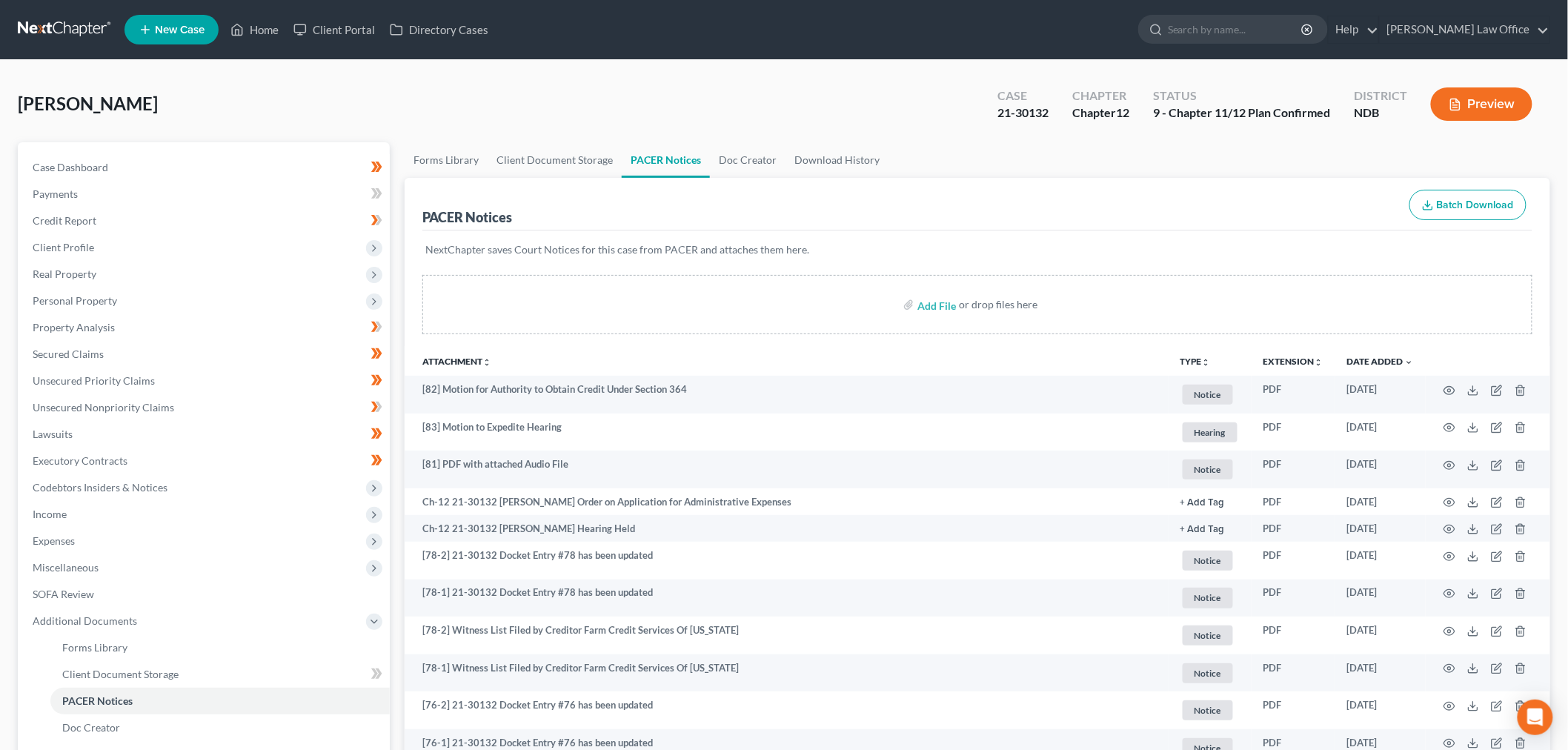
click at [55, 30] on link at bounding box center [64, 30] width 95 height 27
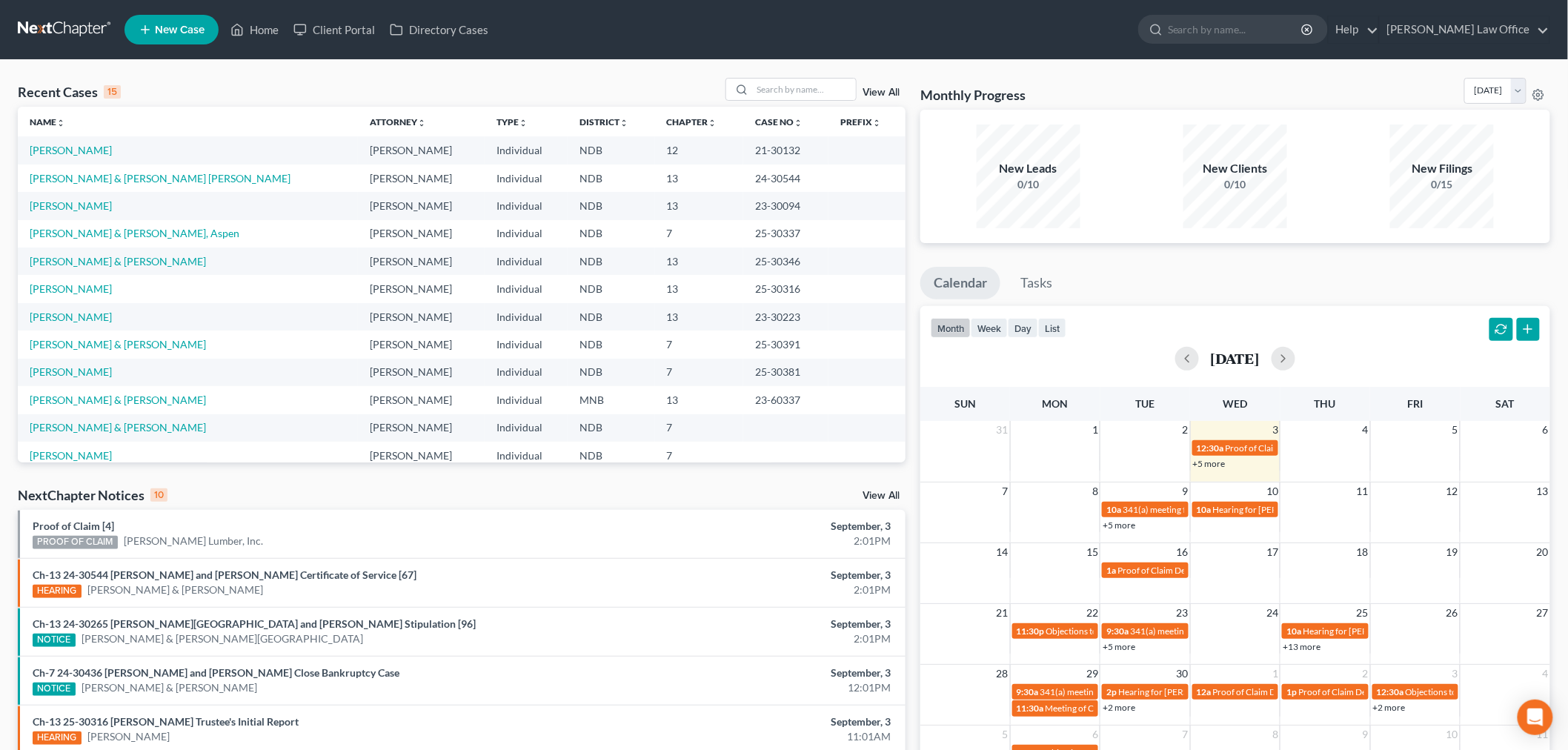
drag, startPoint x: 113, startPoint y: 77, endPoint x: 362, endPoint y: 84, distance: 249.1
click at [137, 77] on div "Recent Cases 15 View All Name unfold_more expand_more expand_less Attorney unfo…" at bounding box center [784, 550] width 1568 height 981
click at [786, 86] on input "search" at bounding box center [804, 89] width 103 height 22
type input "f"
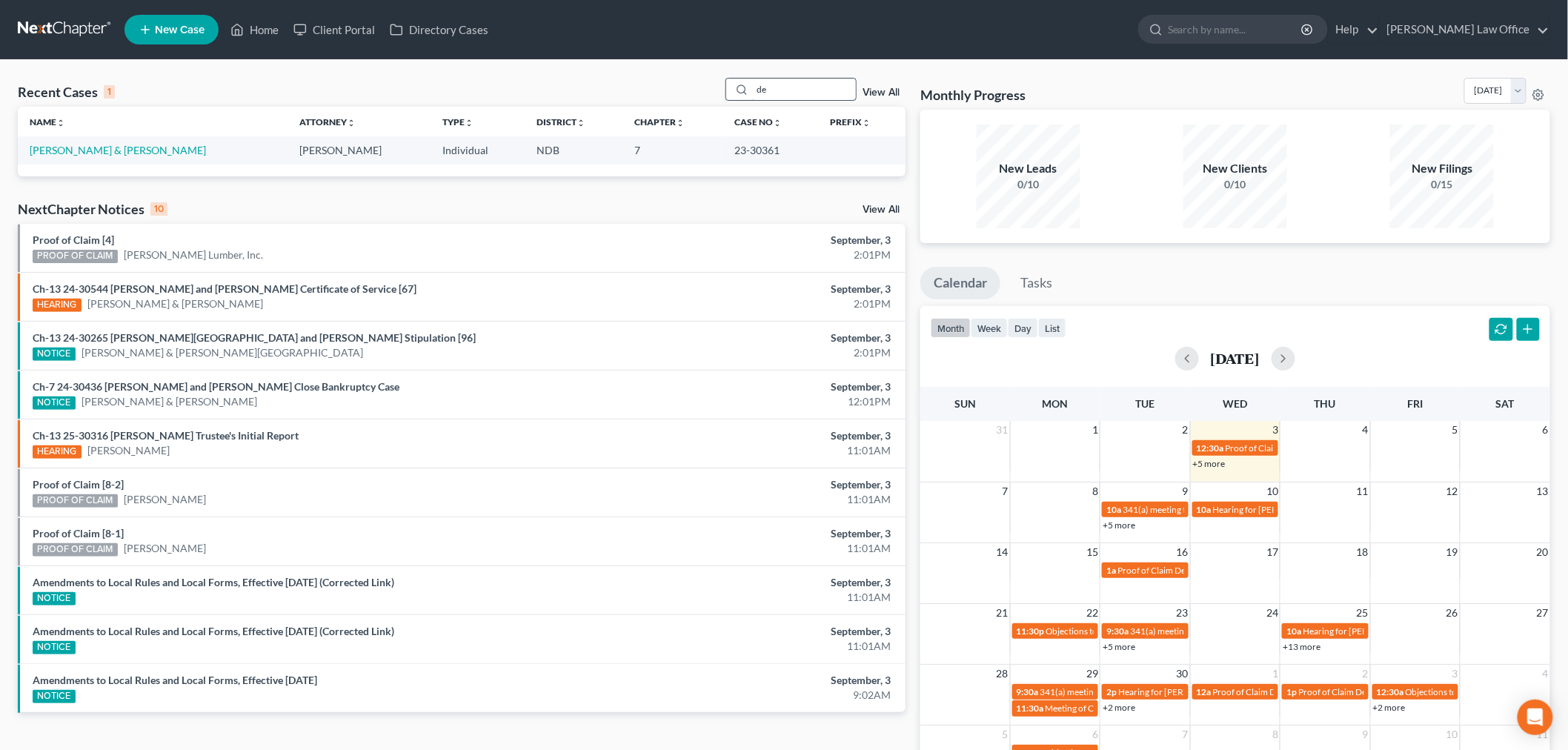
type input "d"
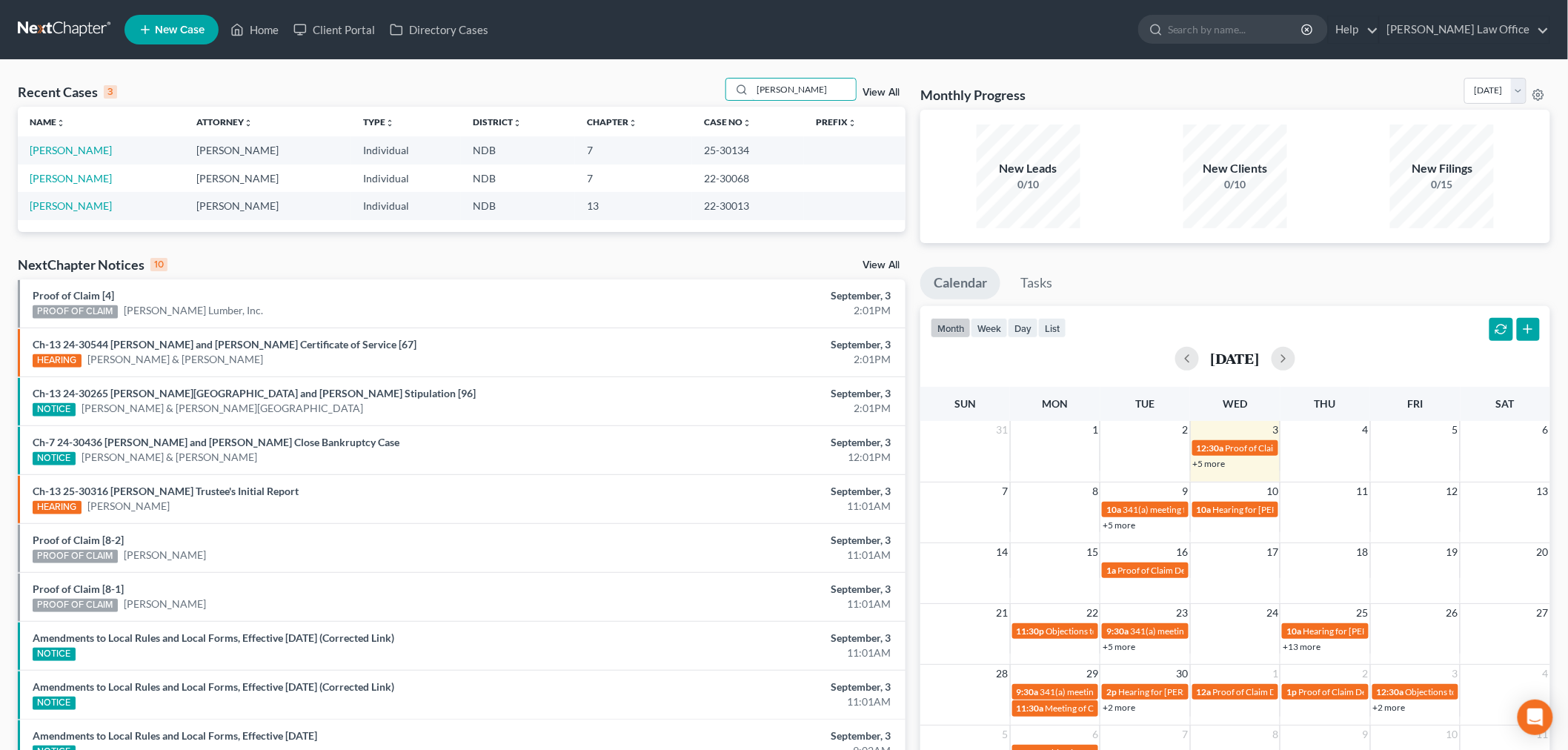
type input "julie"
click at [885, 93] on link "View All" at bounding box center [881, 93] width 37 height 10
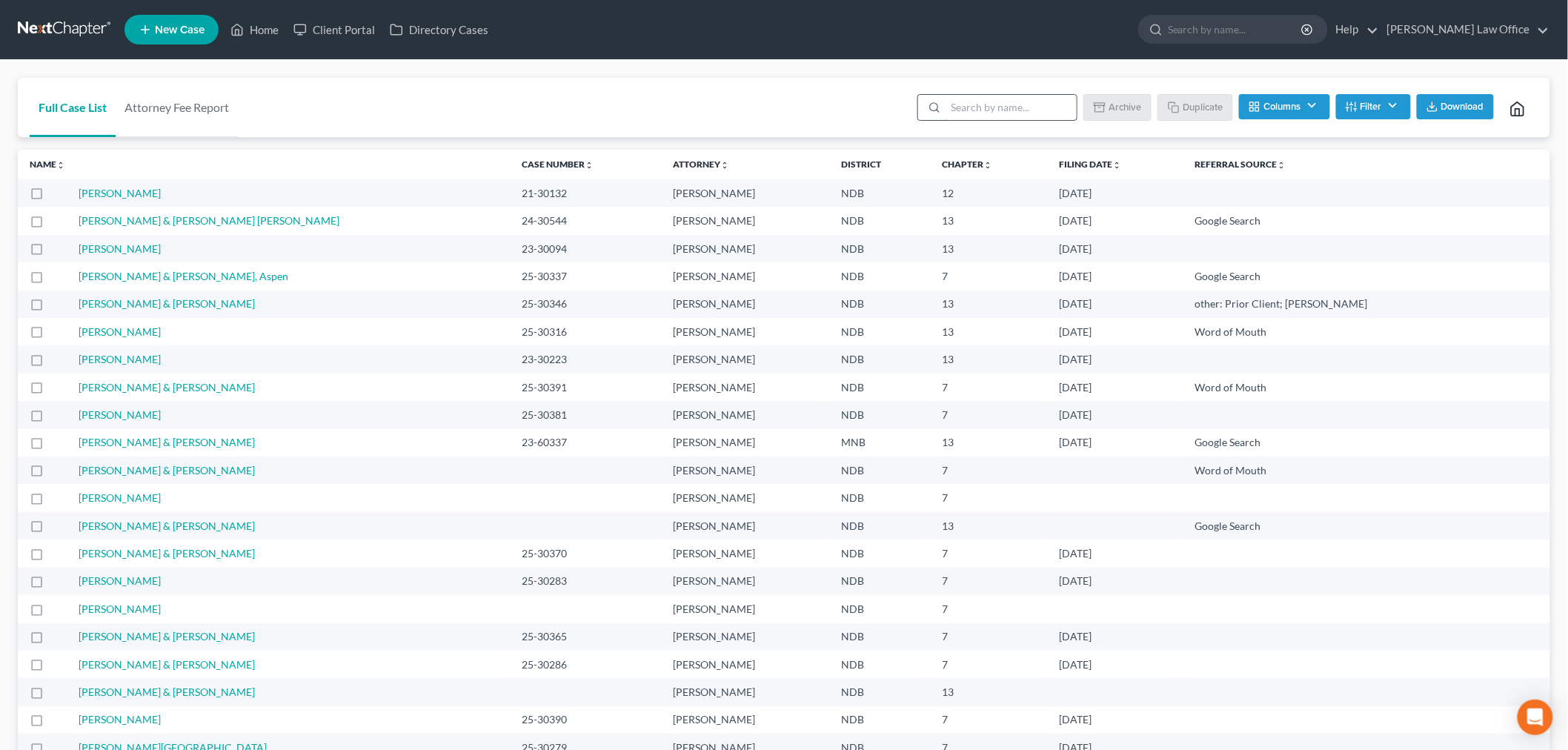
click at [957, 102] on input "search" at bounding box center [1011, 107] width 131 height 25
click at [1285, 98] on button "Columns" at bounding box center [1284, 106] width 90 height 25
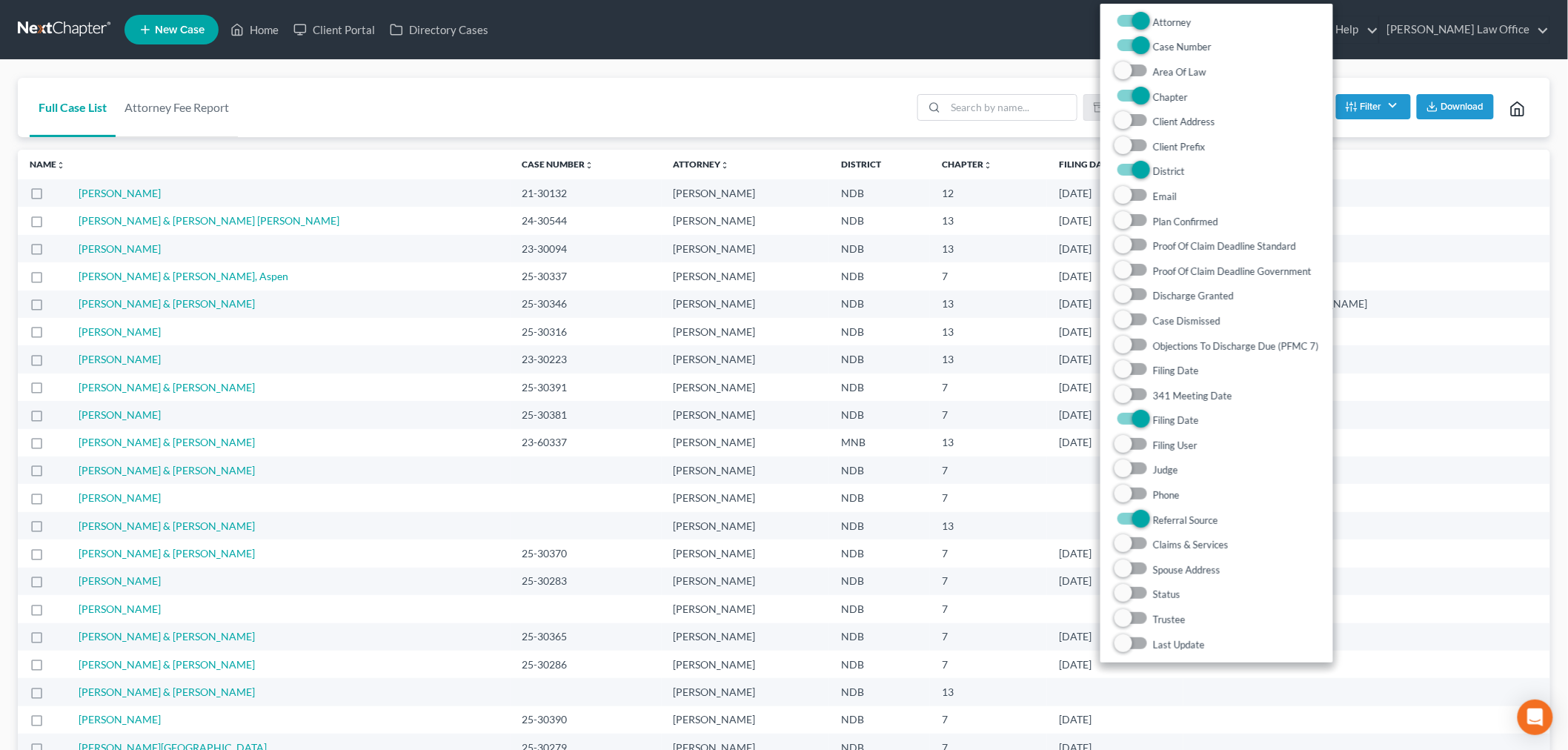
click at [1381, 98] on button "Filter" at bounding box center [1373, 106] width 75 height 25
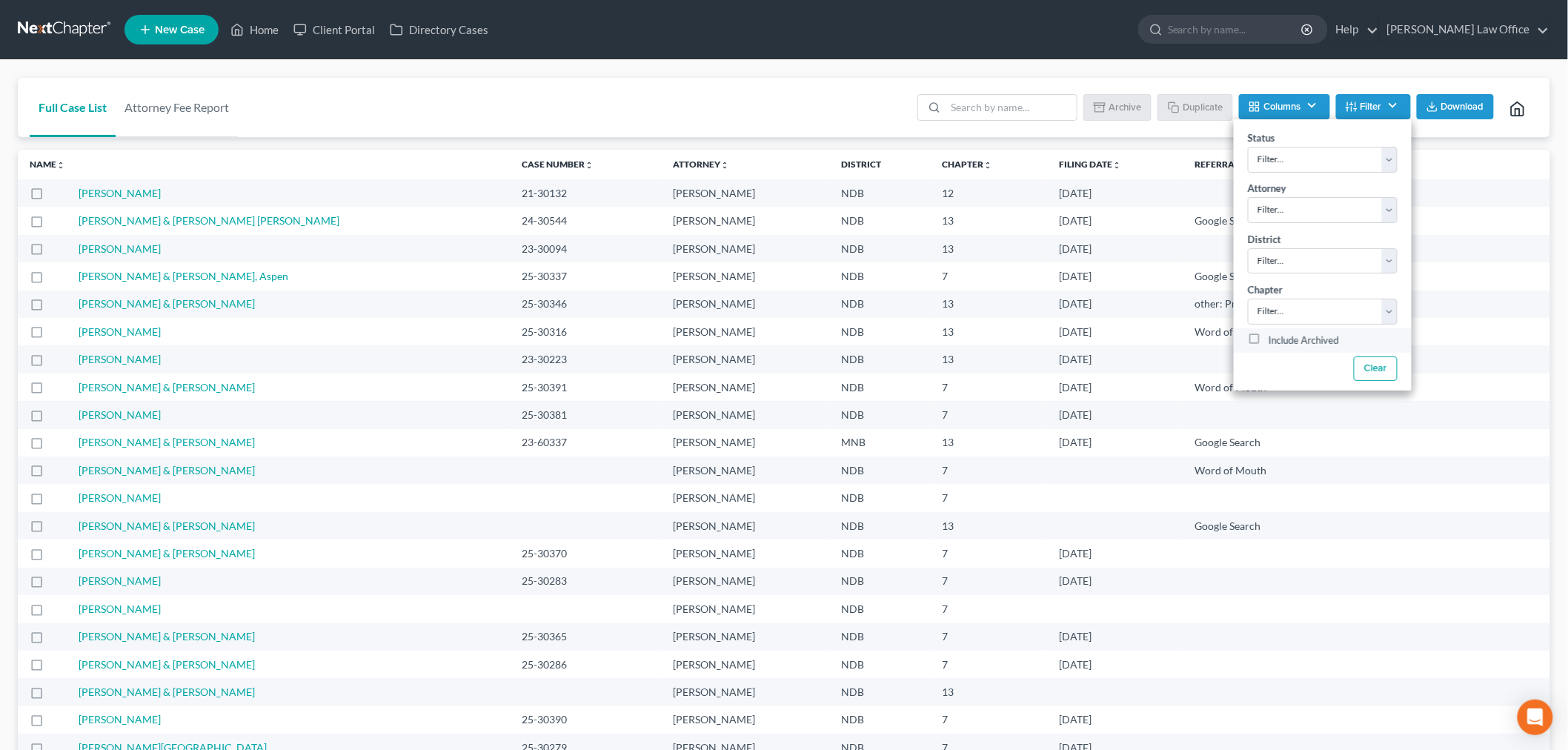
click at [1269, 338] on label "Include Archived" at bounding box center [1304, 341] width 70 height 17
click at [1275, 338] on input "Include Archived" at bounding box center [1279, 337] width 10 height 10
checkbox input "true"
click at [985, 105] on input "search" at bounding box center [1011, 107] width 131 height 25
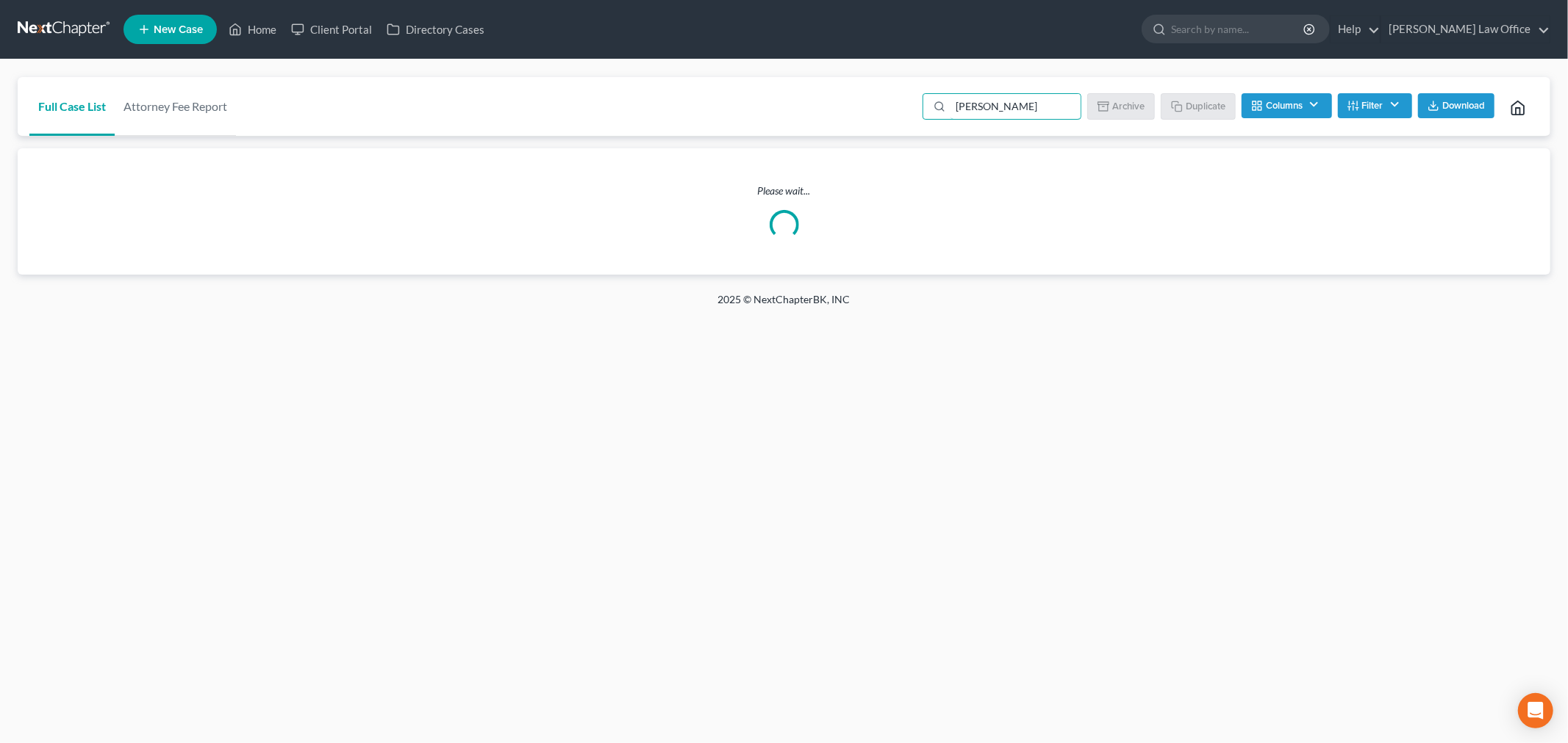
type input "derek"
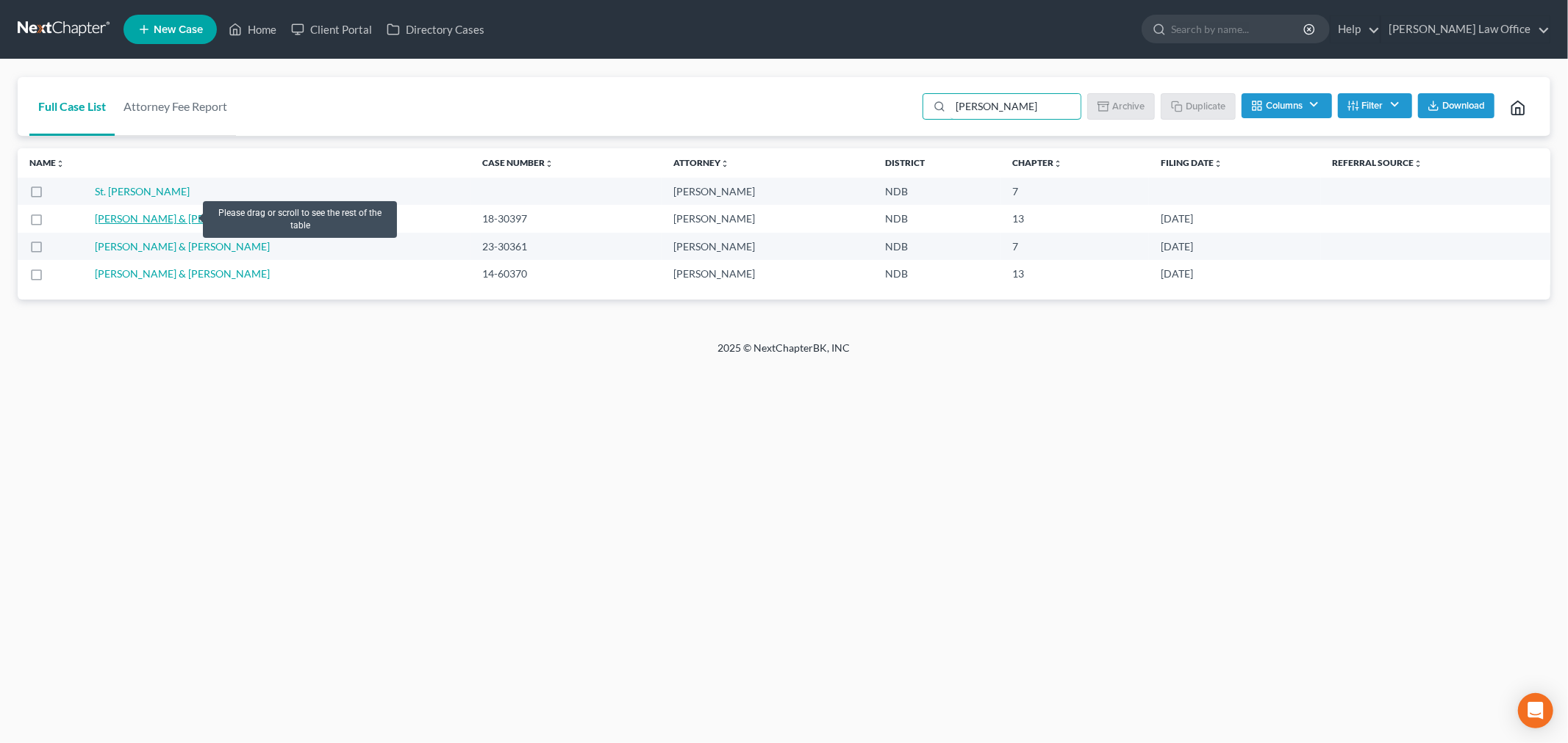
click at [185, 213] on link "Fugleberg, Derek & Julie" at bounding box center [182, 218] width 175 height 12
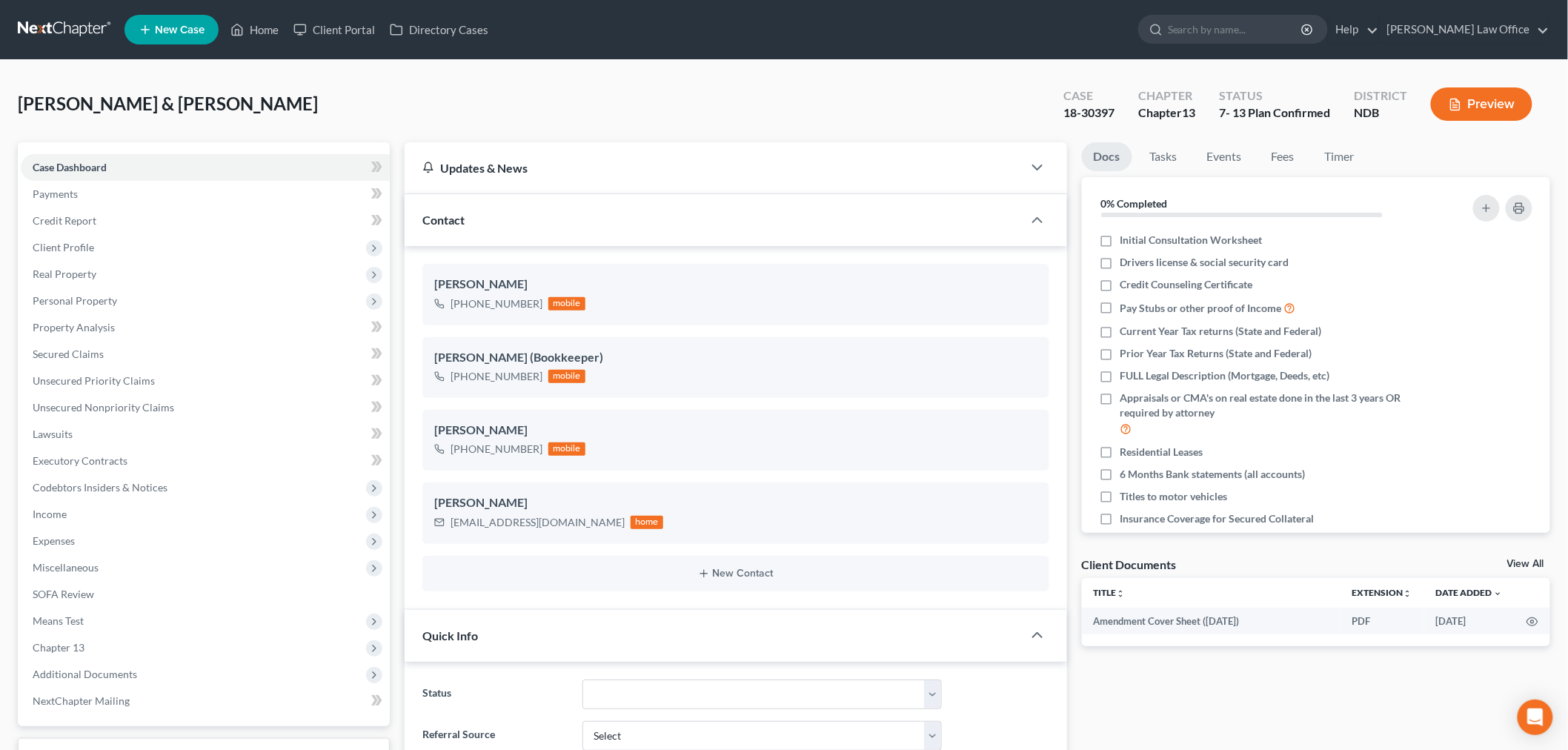
click at [70, 23] on link at bounding box center [64, 30] width 95 height 27
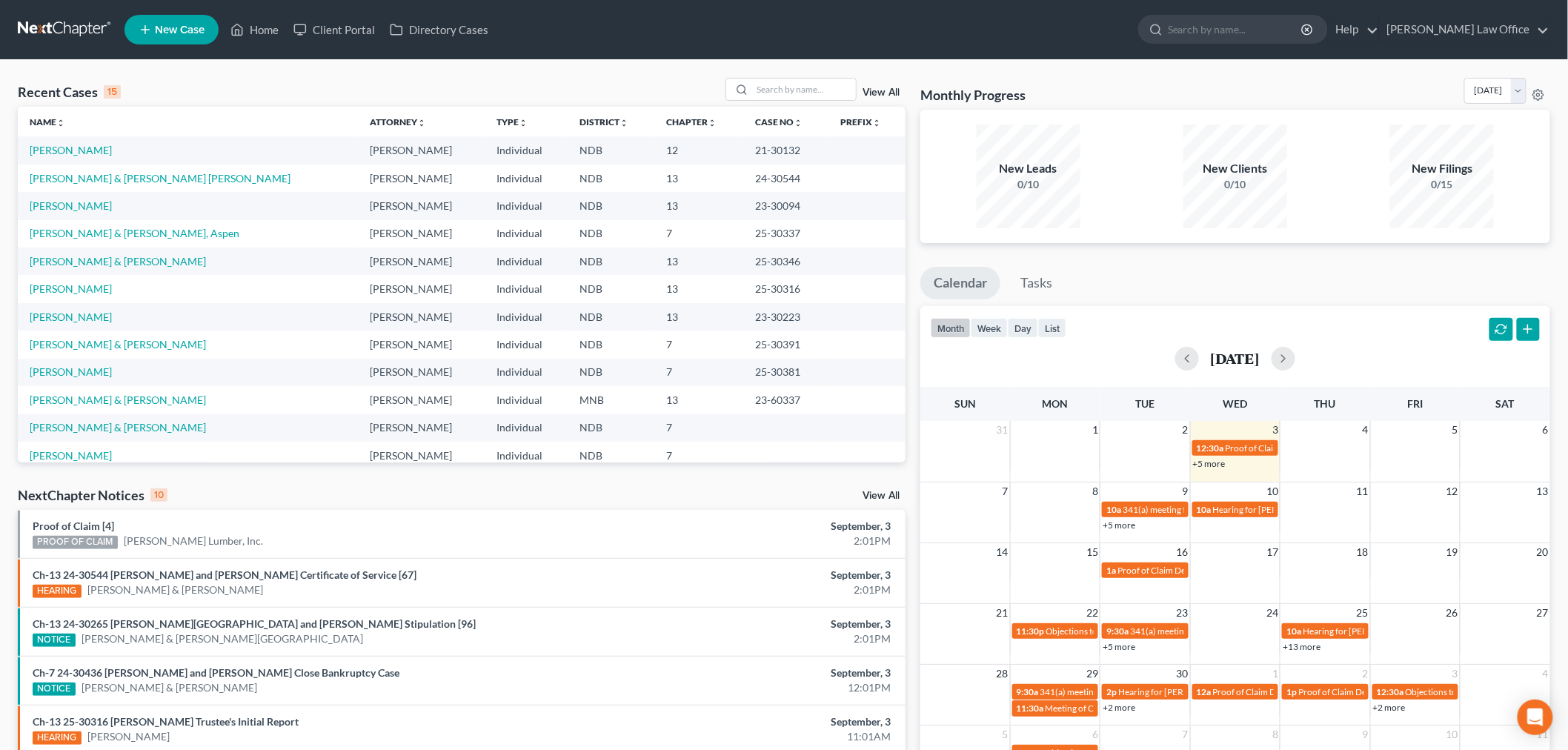
click at [879, 88] on link "View All" at bounding box center [881, 93] width 37 height 10
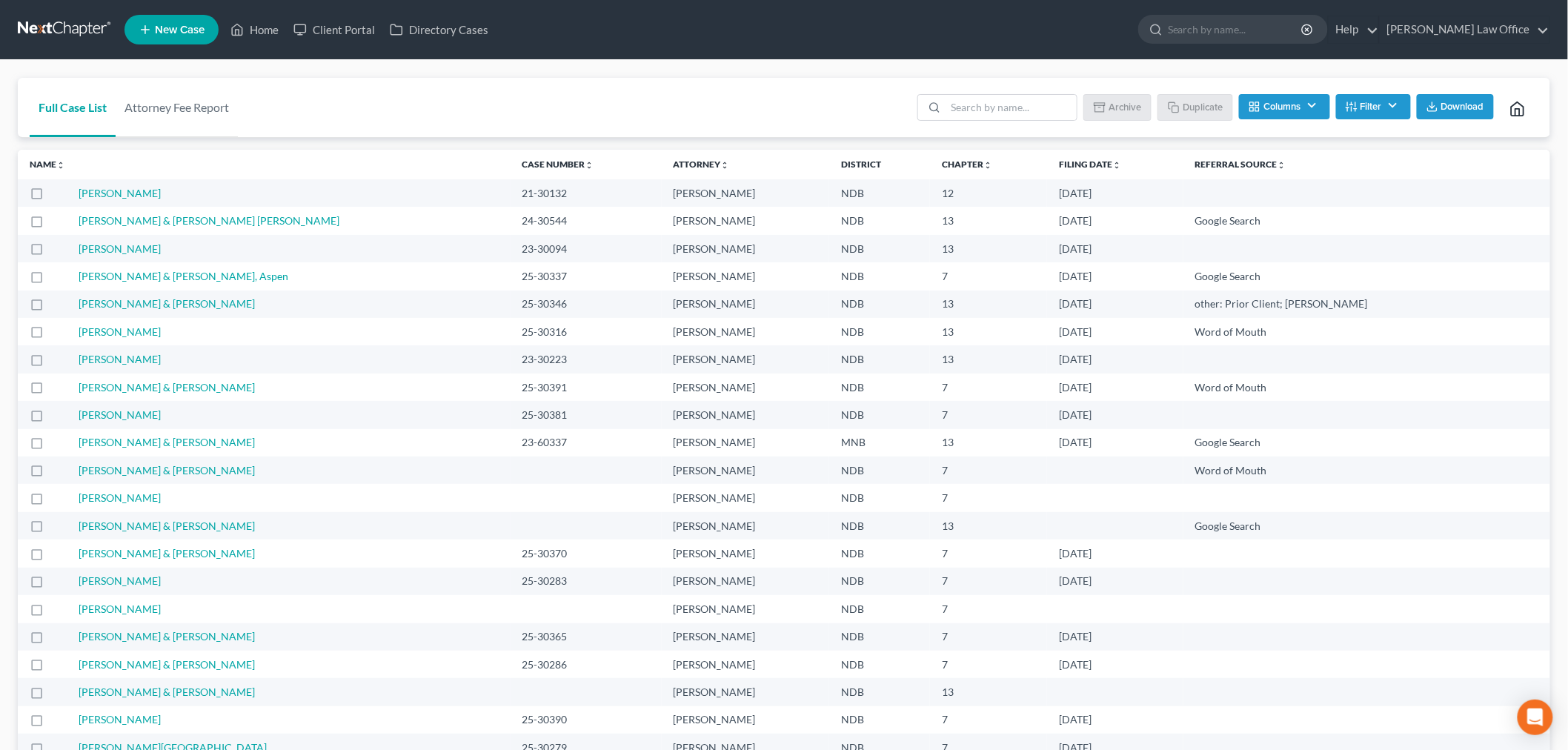
click at [1353, 89] on div "Batch Download Archive Un-archive Duplicate Columns Attorney Case Number Area O…" at bounding box center [1224, 107] width 630 height 59
click at [1373, 108] on button "Filter" at bounding box center [1373, 106] width 75 height 25
click at [1269, 344] on label "Include Archived" at bounding box center [1304, 341] width 70 height 17
click at [1275, 342] on input "Include Archived" at bounding box center [1279, 337] width 10 height 10
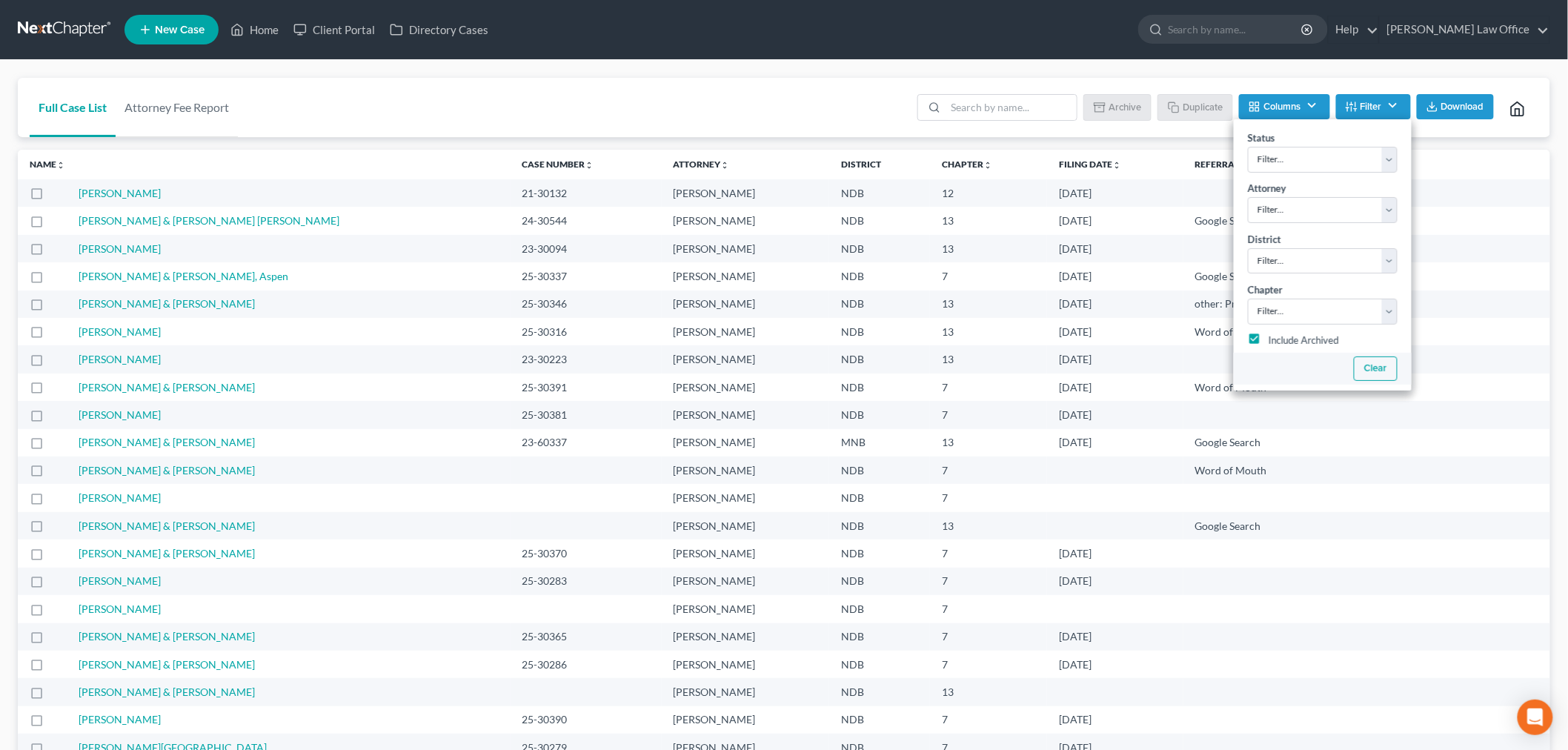
click at [1376, 364] on button "Clear" at bounding box center [1375, 369] width 43 height 24
click at [1269, 345] on label "Include Archived" at bounding box center [1304, 341] width 70 height 17
click at [1275, 342] on input "Include Archived" at bounding box center [1279, 337] width 10 height 10
checkbox input "true"
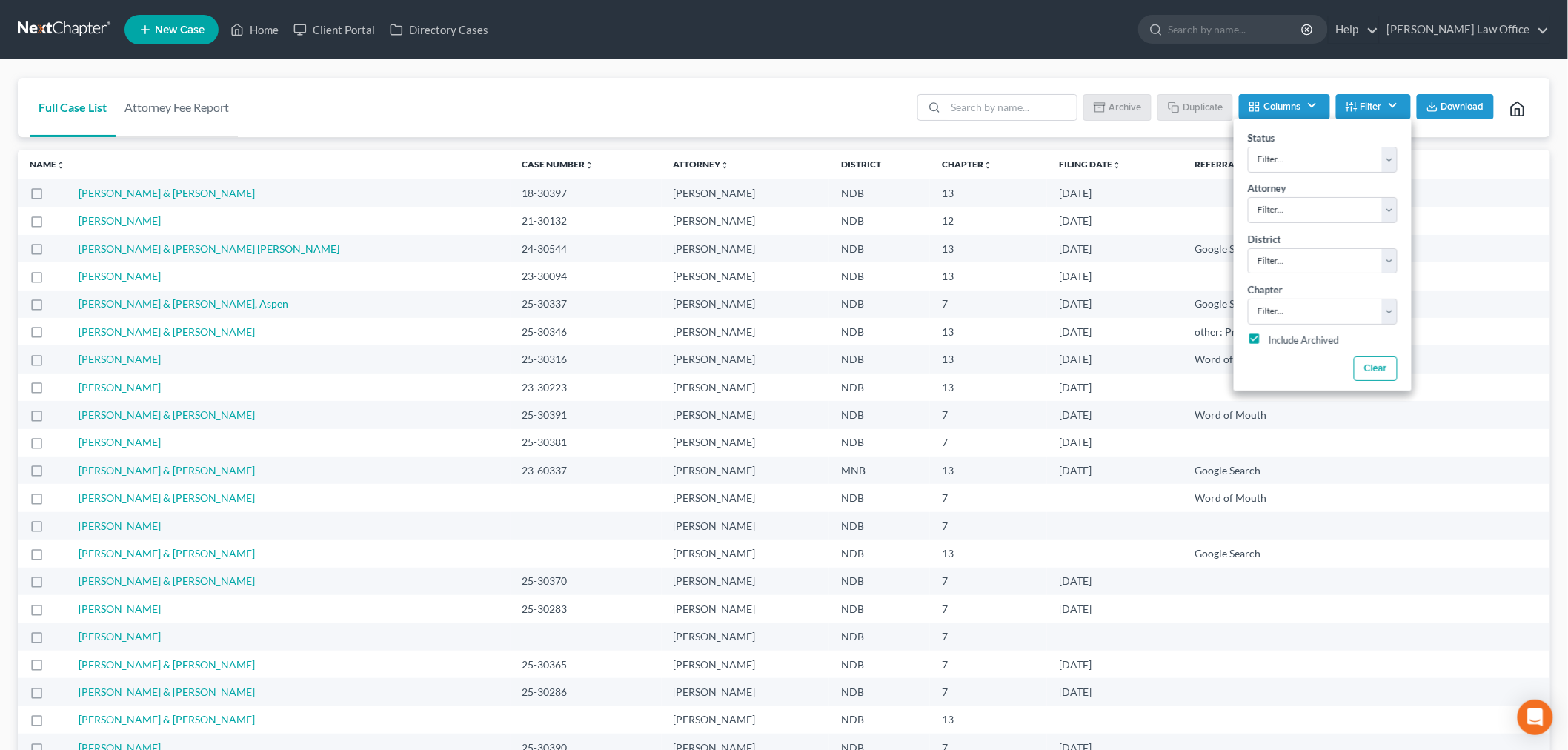
click at [50, 198] on label at bounding box center [50, 198] width 0 height 0
click at [57, 196] on input "checkbox" at bounding box center [61, 191] width 10 height 10
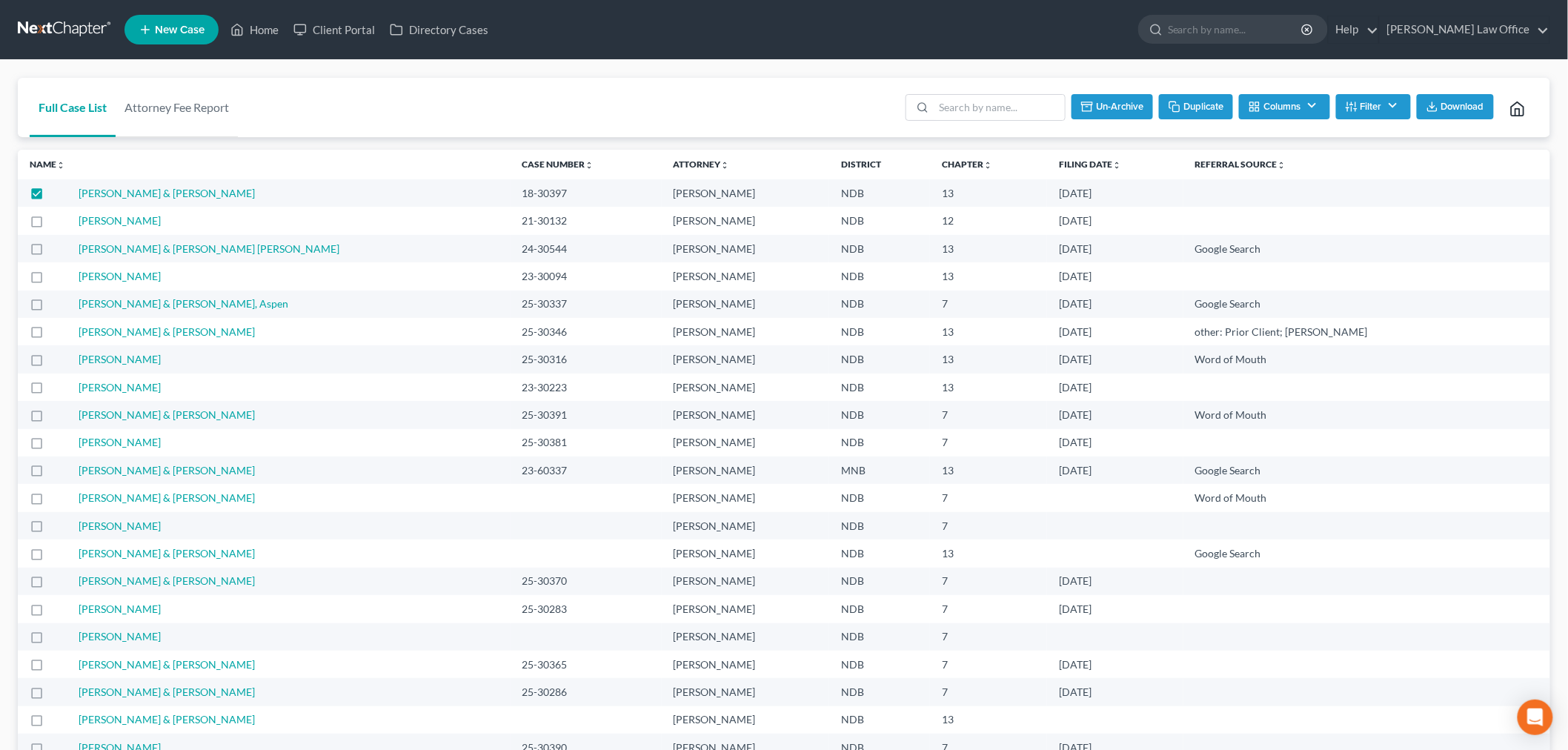
click at [1092, 98] on button "Un-archive" at bounding box center [1112, 106] width 82 height 25
checkbox input "false"
click at [59, 23] on link at bounding box center [64, 30] width 95 height 27
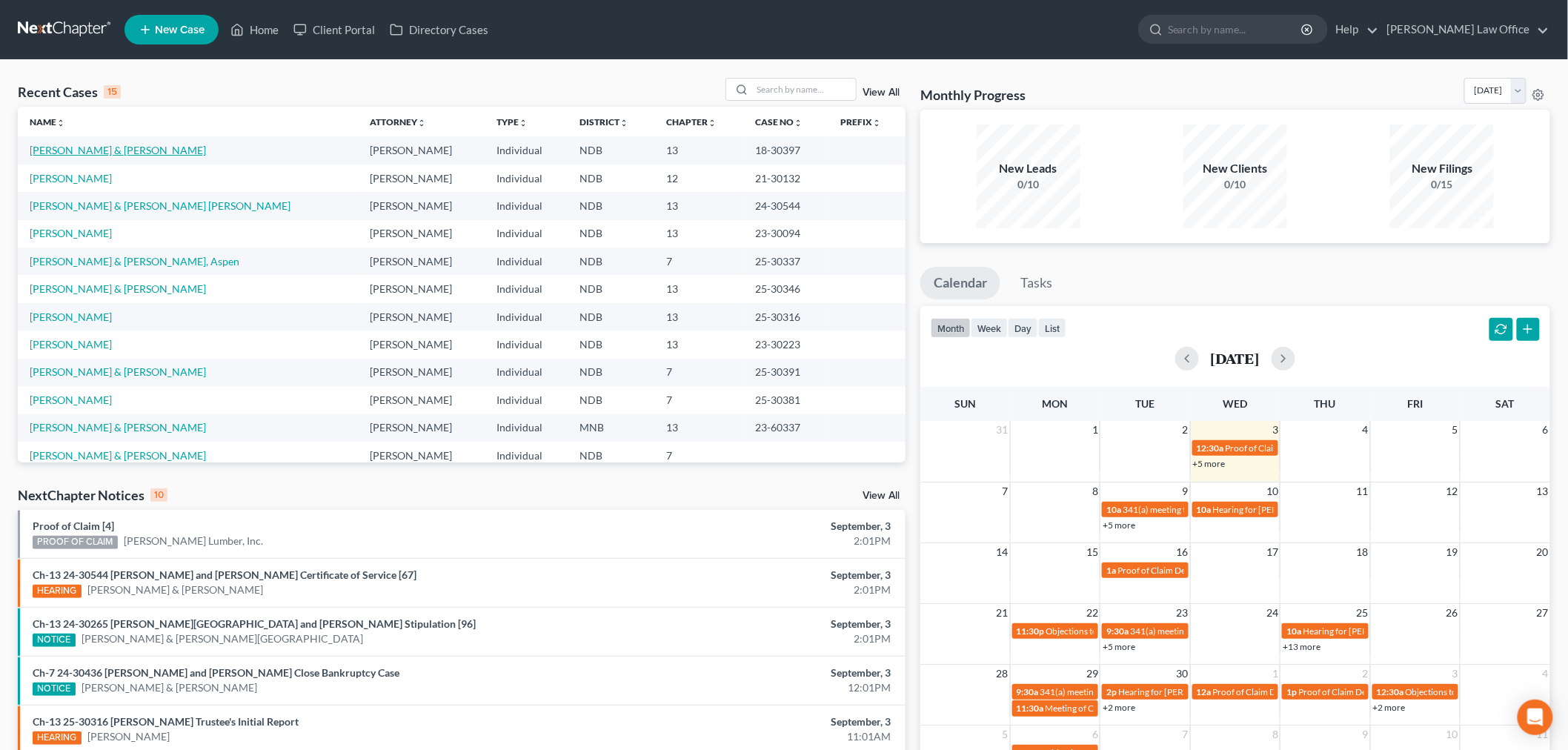
click at [134, 156] on link "[PERSON_NAME] & [PERSON_NAME]" at bounding box center [117, 150] width 177 height 12
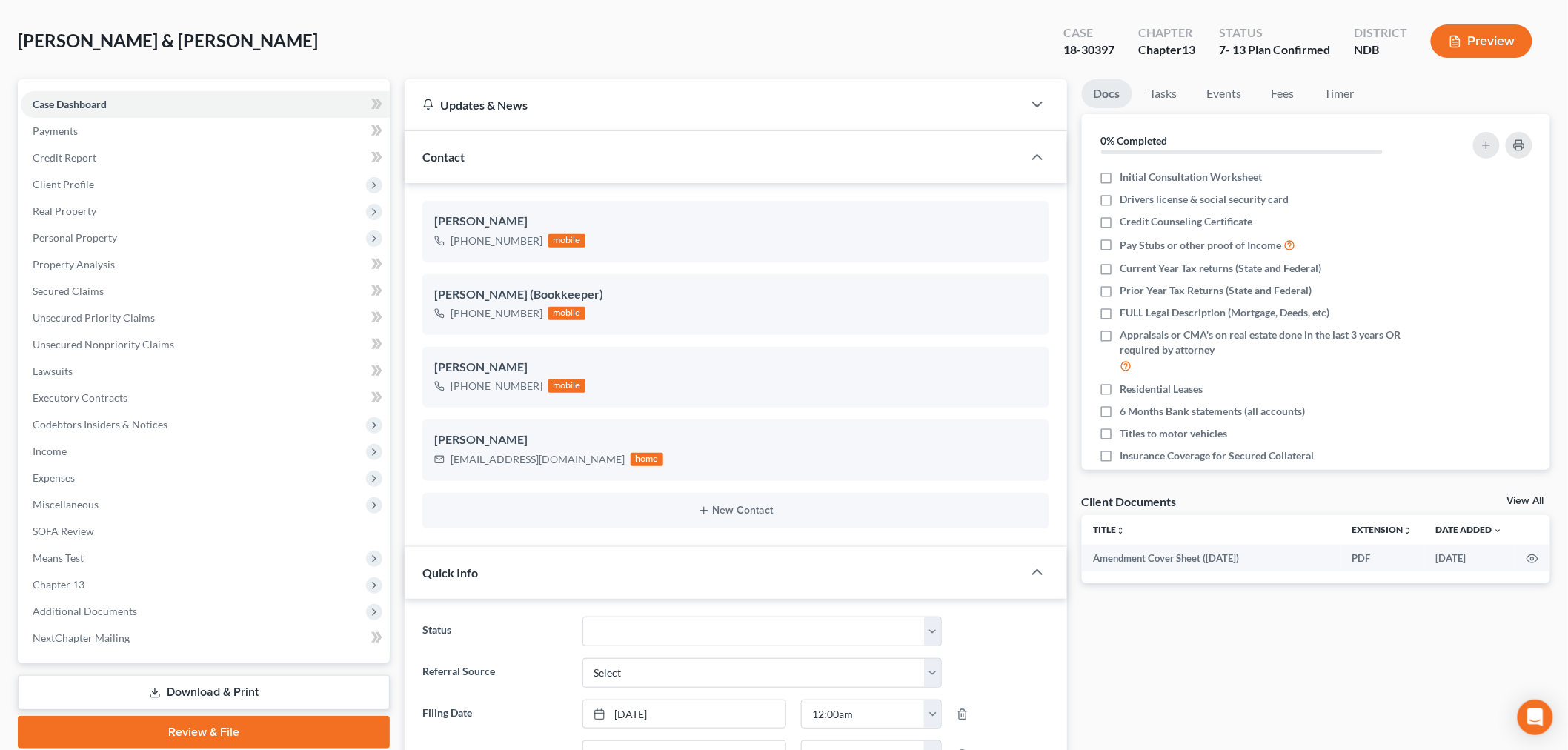
scroll to position [83, 0]
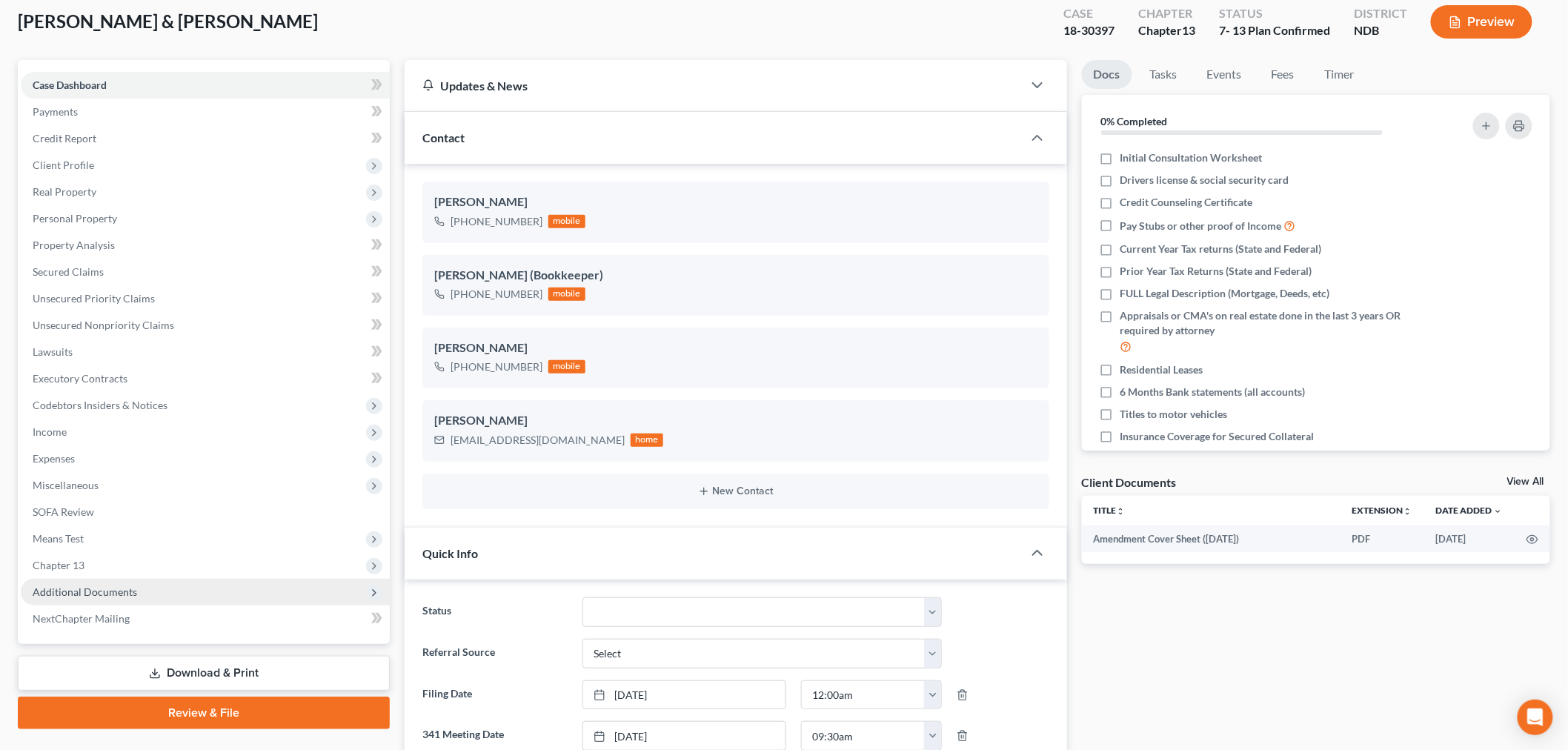
click at [142, 594] on span "Additional Documents" at bounding box center [205, 593] width 369 height 27
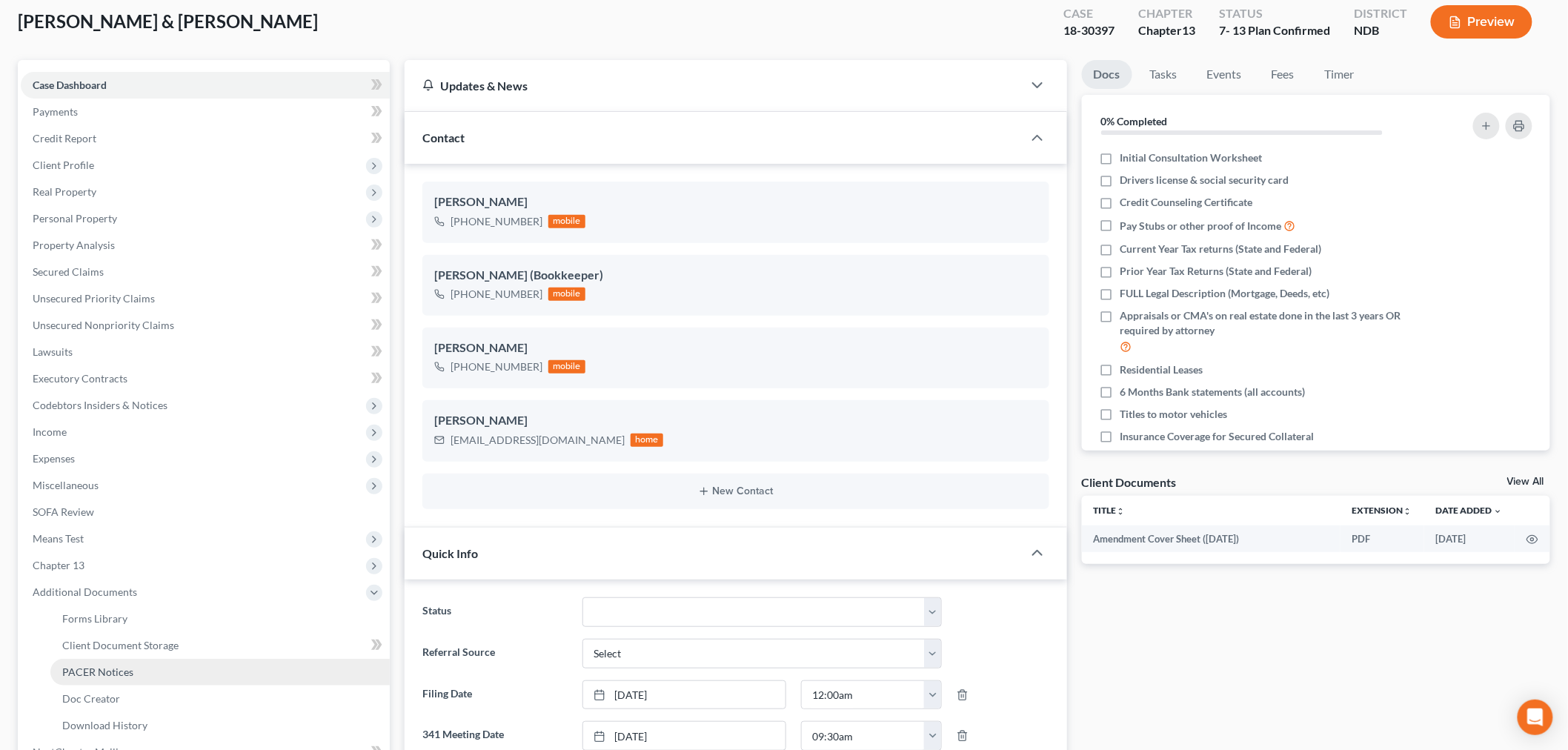
click at [111, 670] on span "PACER Notices" at bounding box center [98, 672] width 71 height 12
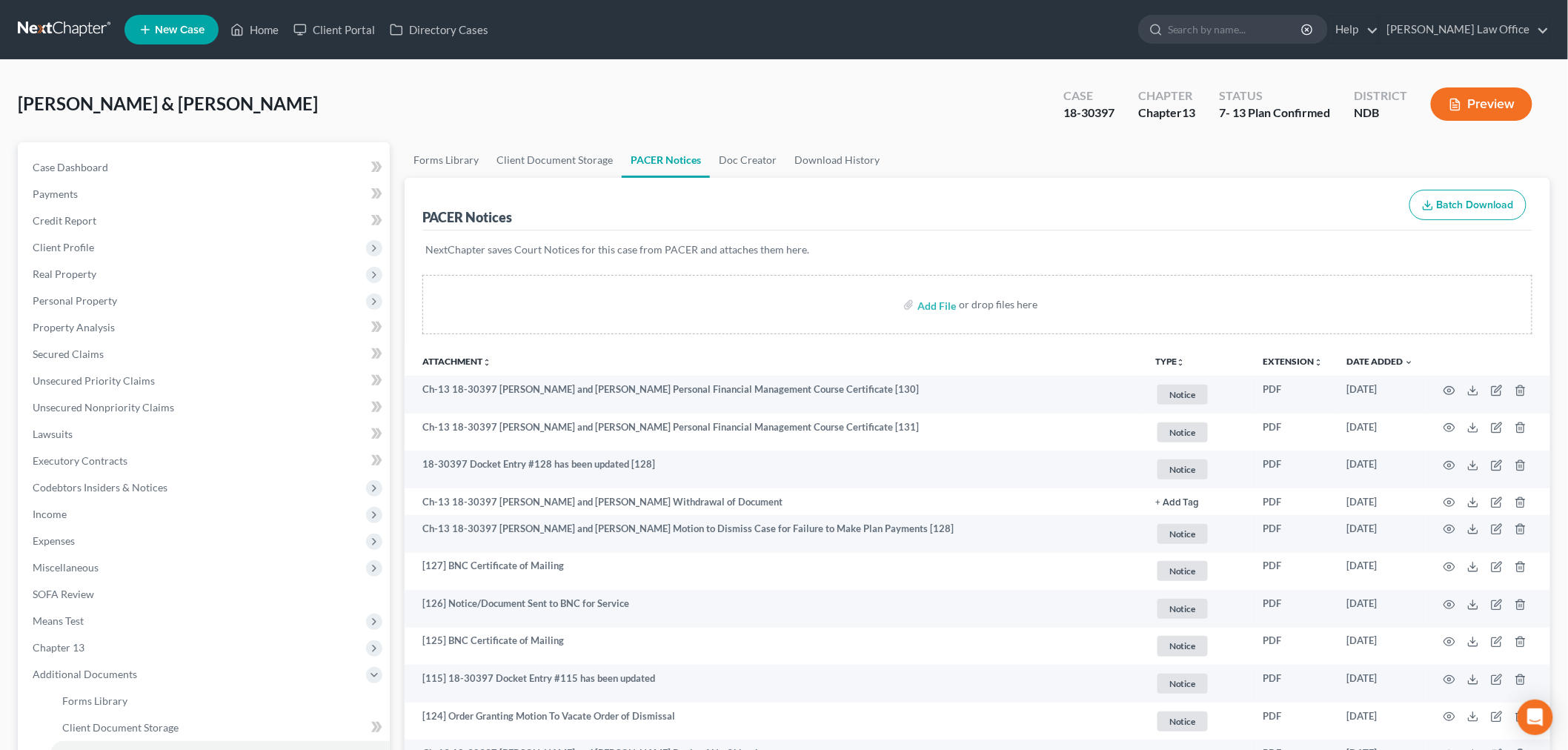
click at [90, 24] on link at bounding box center [64, 30] width 95 height 27
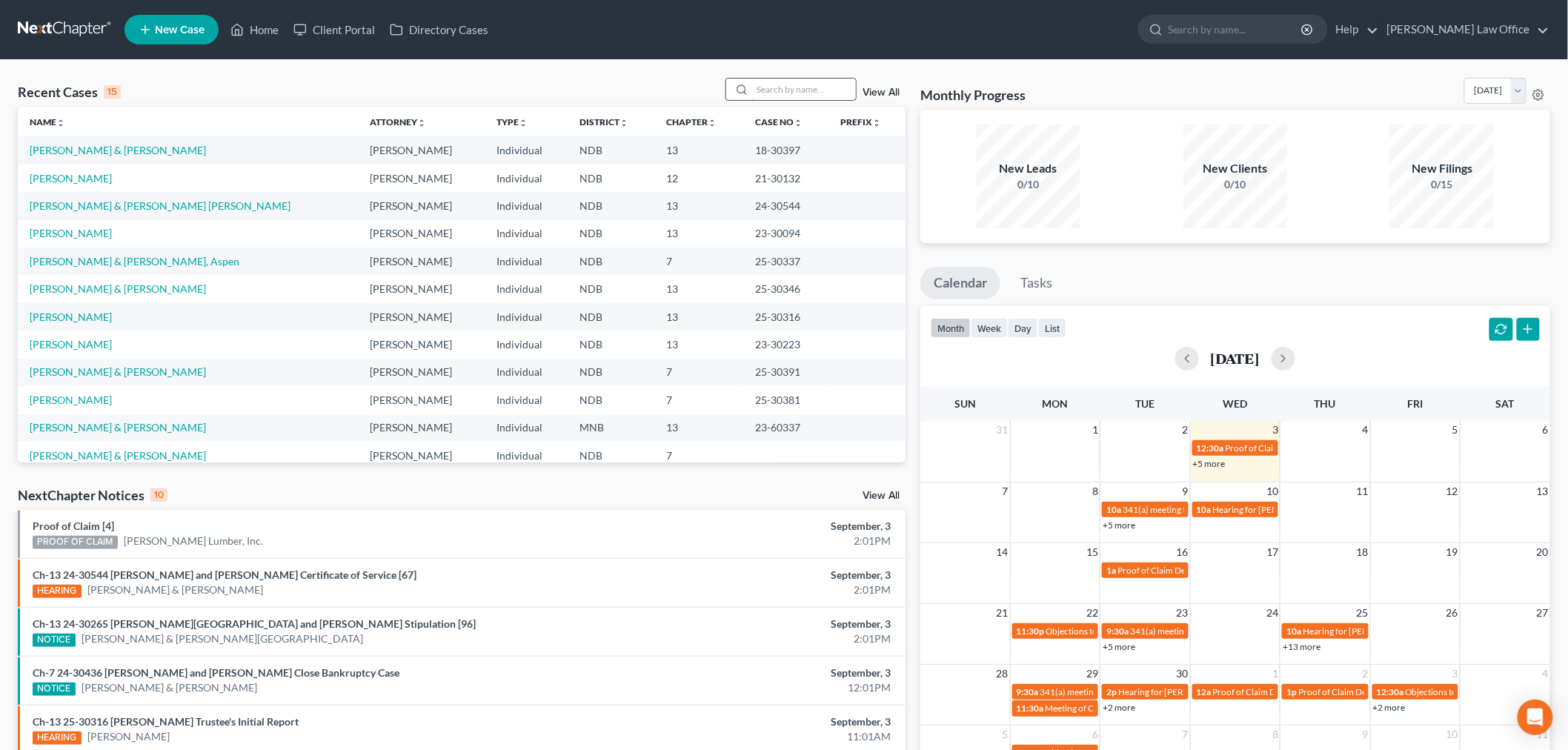
click at [789, 93] on input "search" at bounding box center [804, 89] width 103 height 22
type input "w"
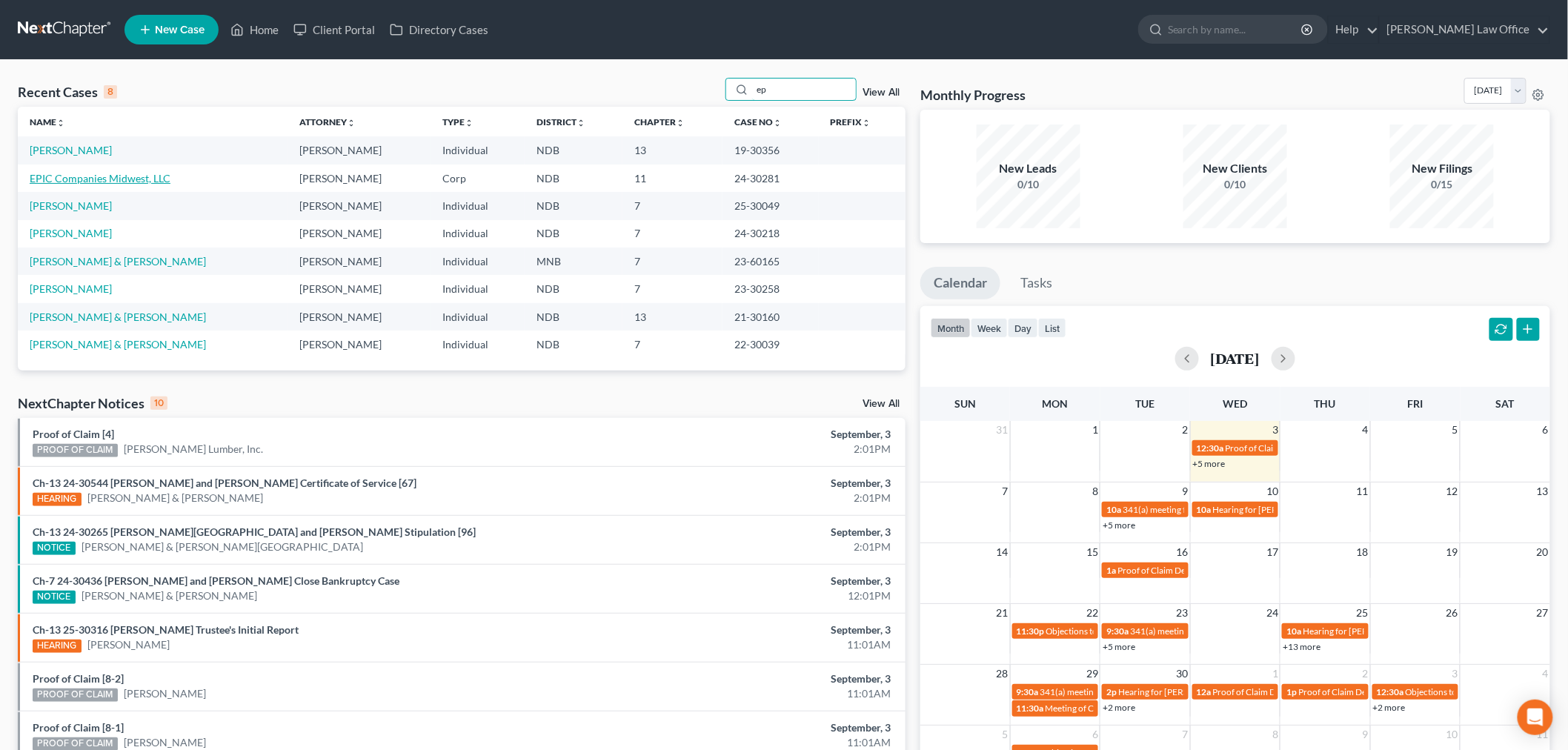
type input "ep"
click at [68, 175] on link "EPIC Companies Midwest, LLC" at bounding box center [100, 178] width 141 height 12
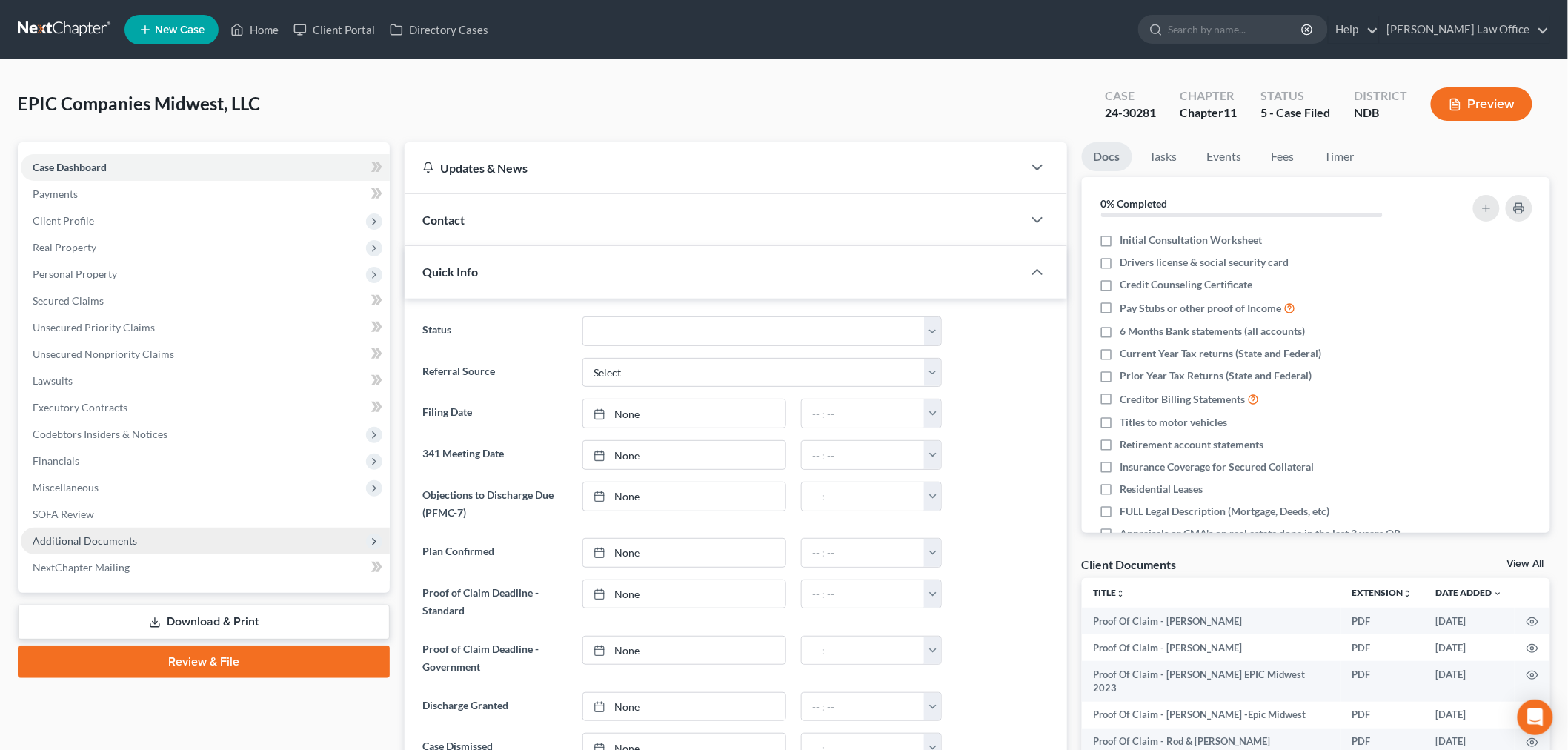
click at [115, 534] on span "Additional Documents" at bounding box center [84, 540] width 104 height 12
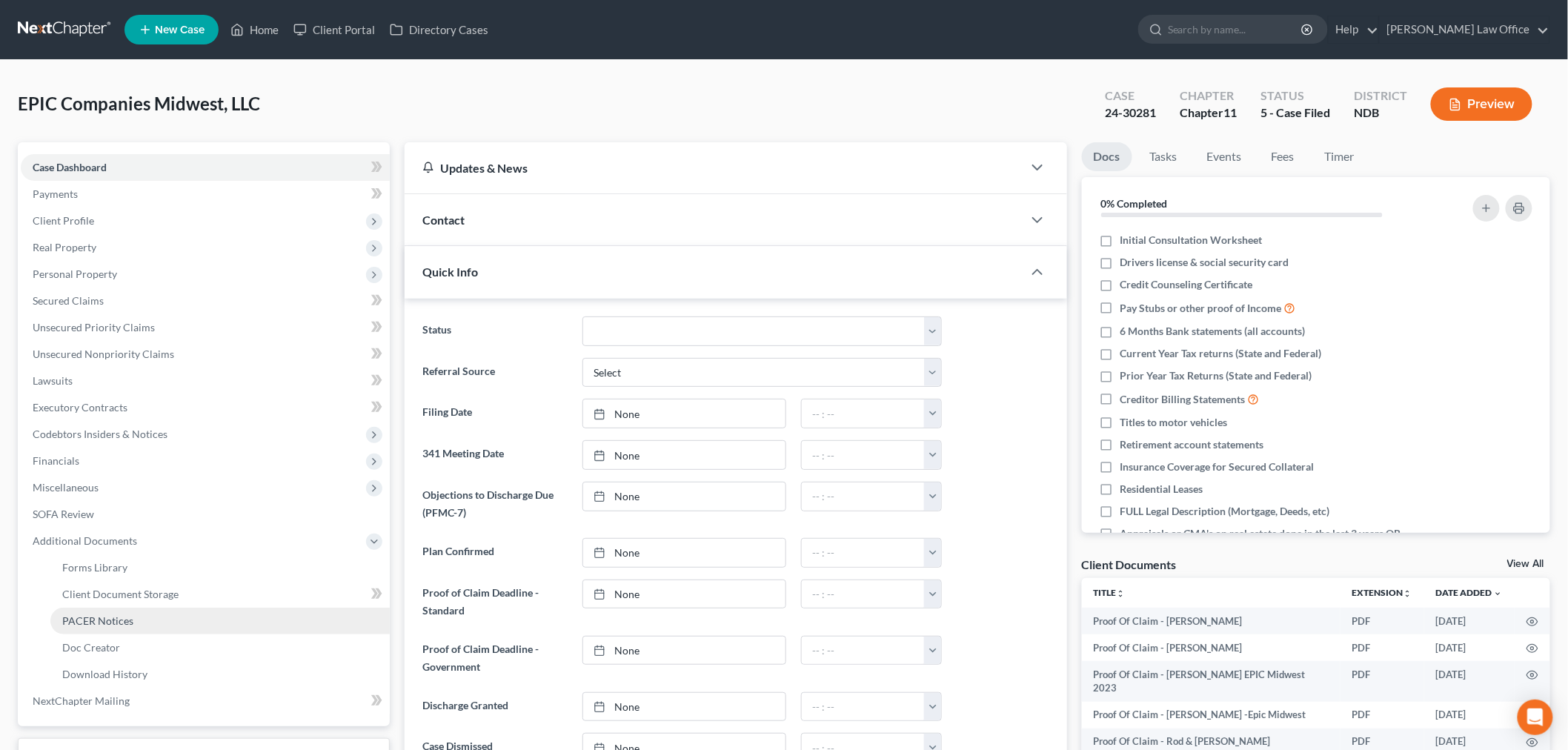
click at [104, 620] on span "PACER Notices" at bounding box center [98, 620] width 71 height 12
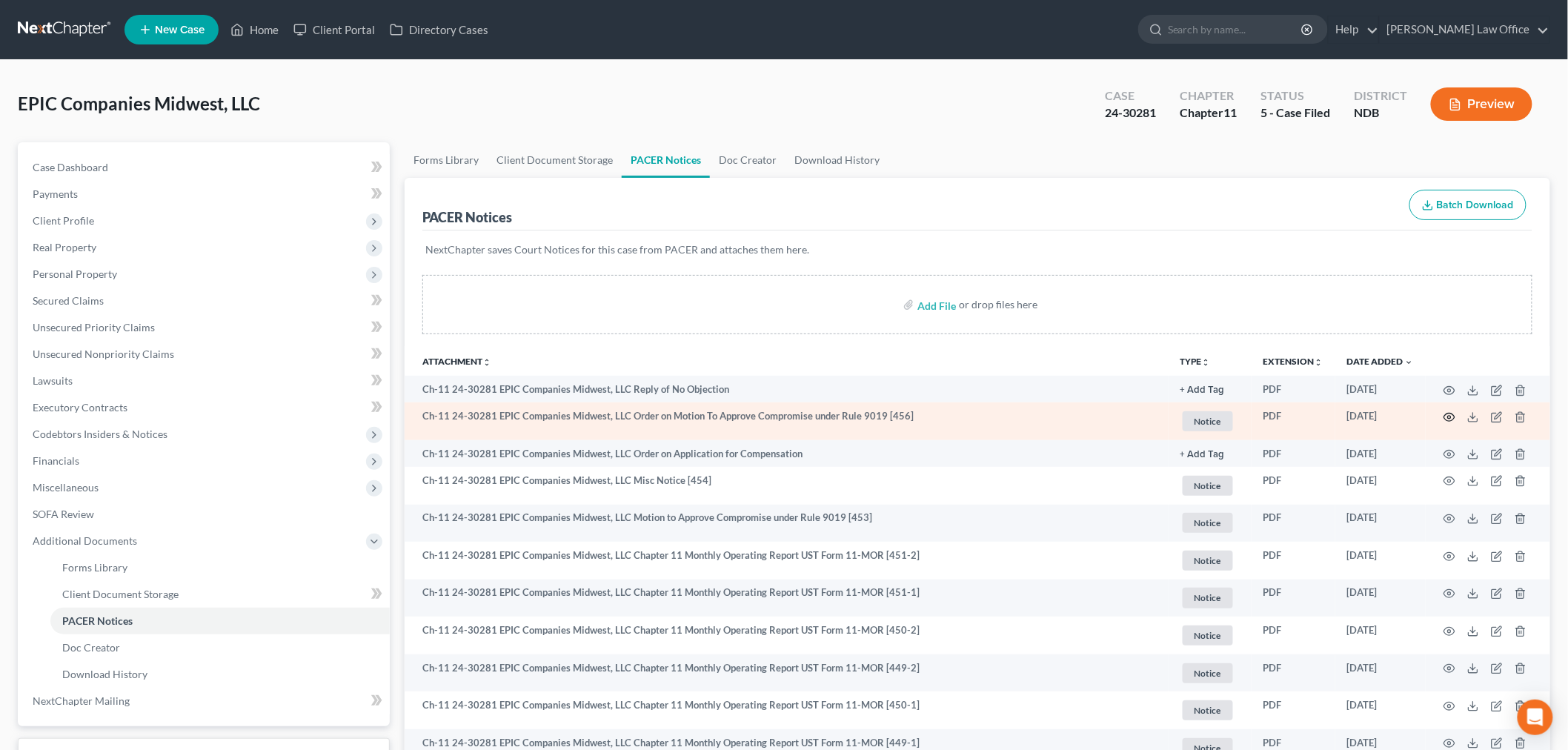
click at [1450, 413] on icon "button" at bounding box center [1450, 417] width 11 height 8
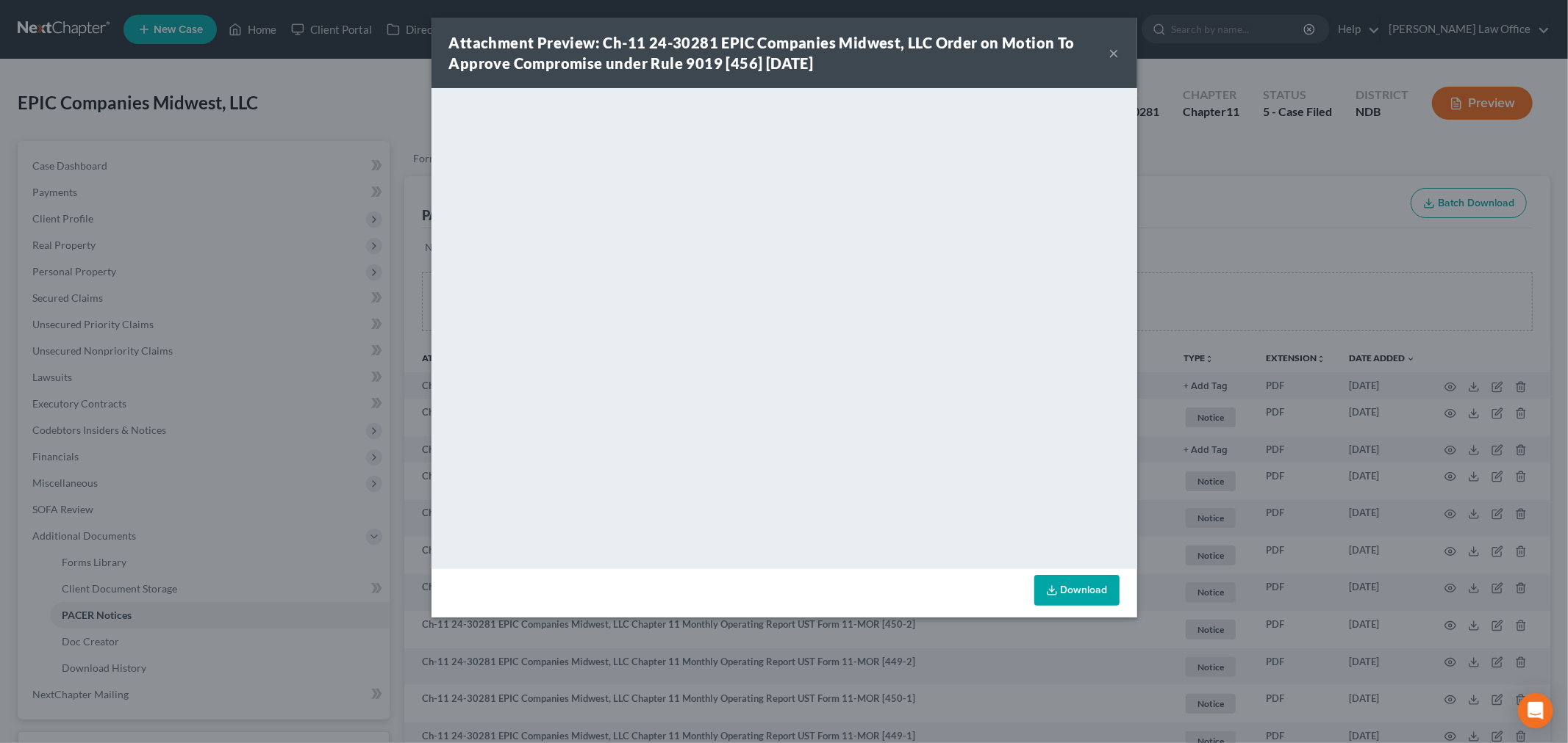
click at [1113, 53] on button "×" at bounding box center [1114, 53] width 10 height 17
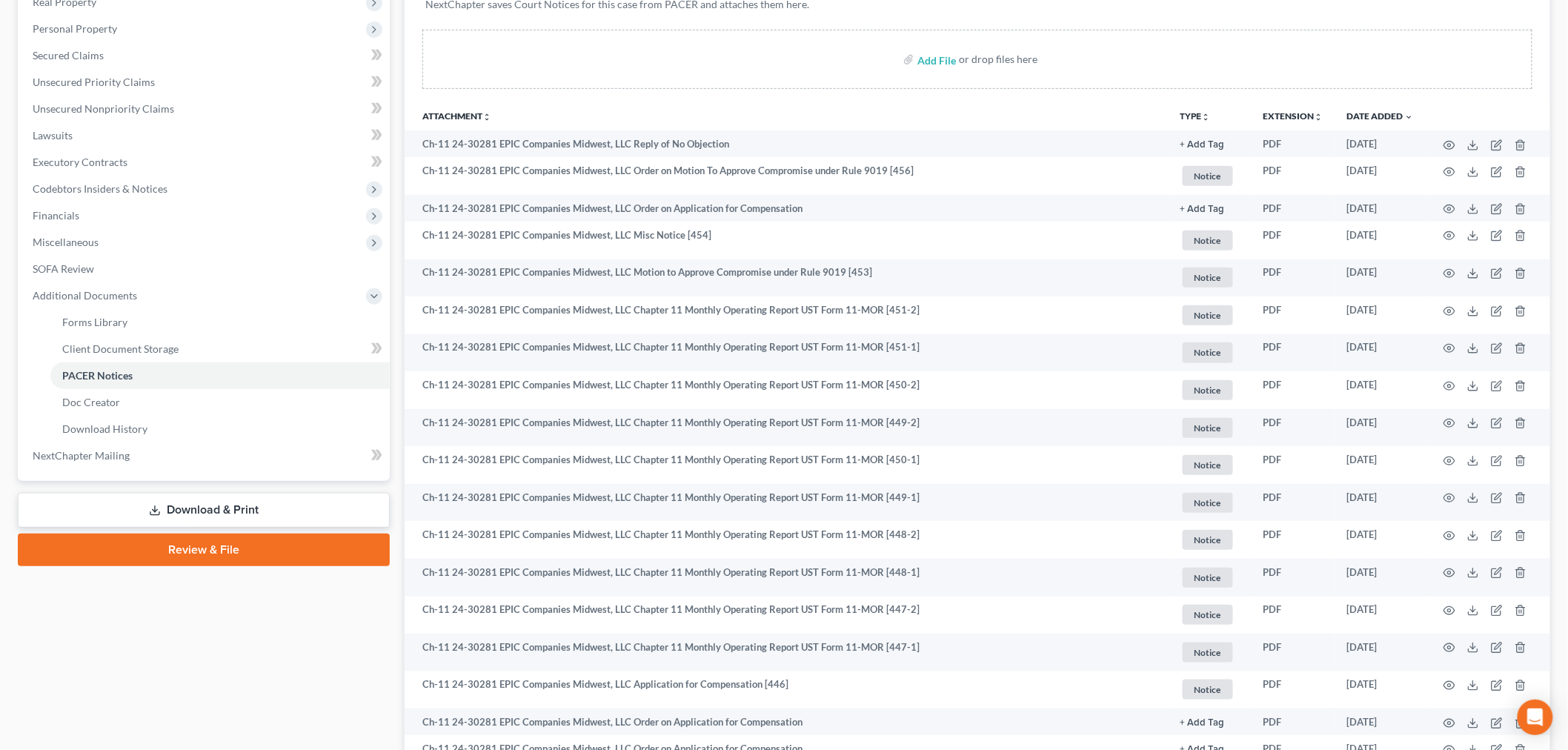
scroll to position [494, 0]
